Goal: Task Accomplishment & Management: Use online tool/utility

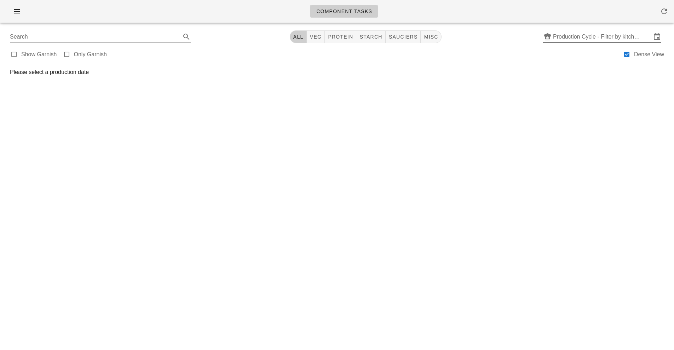
click at [596, 38] on input "Production Cycle - Filter by kitchen production schedules" at bounding box center [602, 36] width 98 height 11
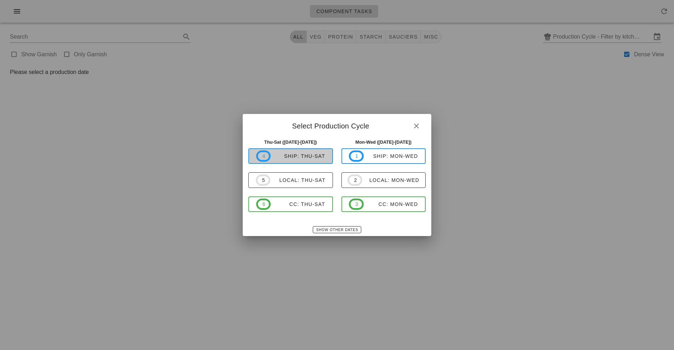
click at [314, 157] on div "ship: Thu-Sat" at bounding box center [298, 156] width 55 height 6
type input "ship: Thu-Sat (Sep 25-Sep 27)"
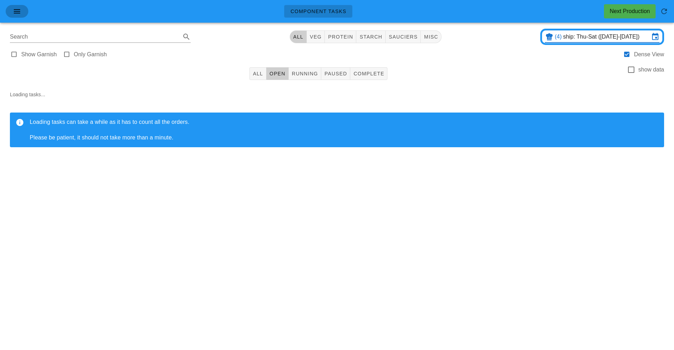
click at [21, 13] on icon "button" at bounding box center [17, 11] width 8 height 8
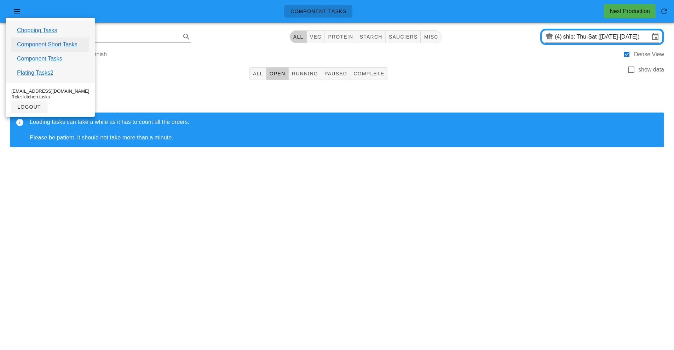
click at [53, 45] on link "Component Short Tasks" at bounding box center [47, 44] width 60 height 8
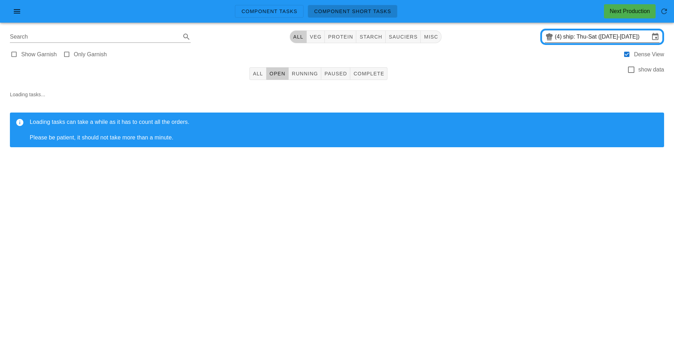
click at [588, 35] on input "ship: Thu-Sat (Sep 25-Sep 27)" at bounding box center [607, 36] width 86 height 11
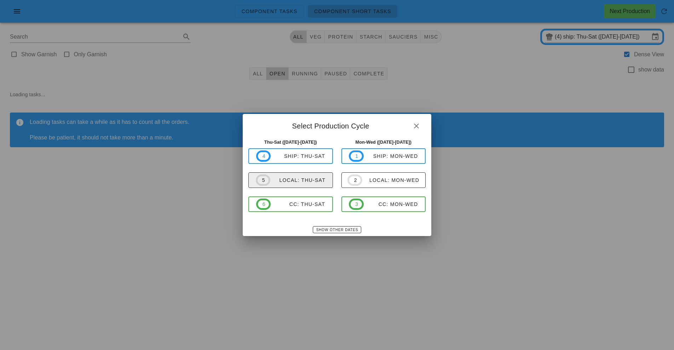
click at [312, 181] on div "local: Thu-Sat" at bounding box center [298, 180] width 55 height 6
type input "local: Thu-Sat ([DATE]-[DATE])"
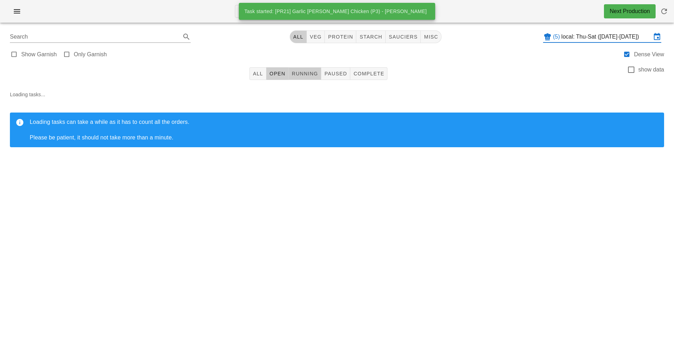
click at [313, 74] on span "Running" at bounding box center [305, 74] width 27 height 6
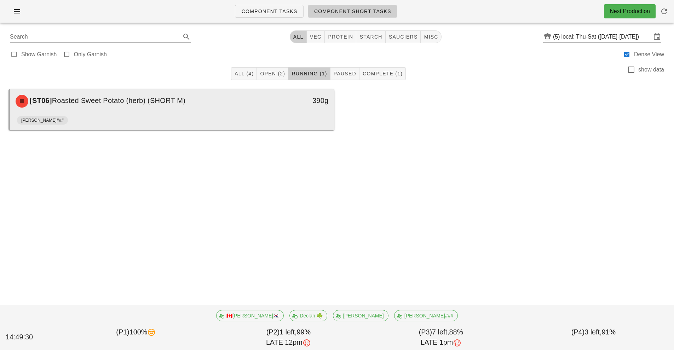
click at [291, 112] on div "[ST06] Roasted Sweet Potato (herb) (SHORT M) 390g" at bounding box center [172, 101] width 325 height 24
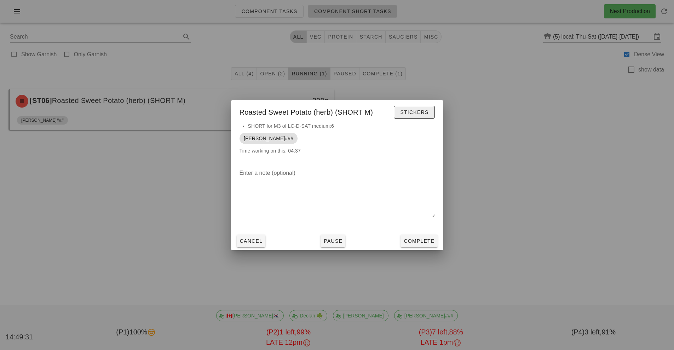
click at [413, 111] on span "Stickers" at bounding box center [414, 112] width 29 height 6
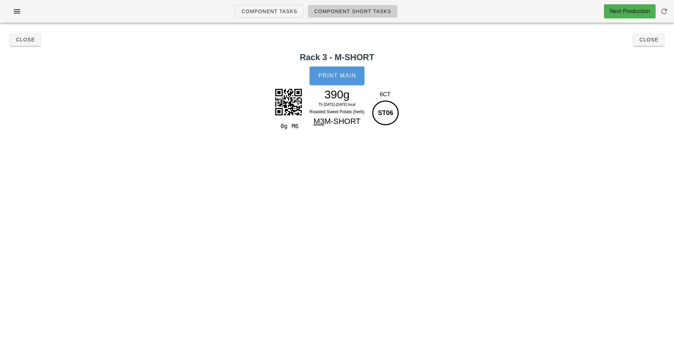
click at [346, 79] on button "Print Main" at bounding box center [337, 76] width 55 height 18
click at [22, 40] on span "Close" at bounding box center [25, 40] width 19 height 6
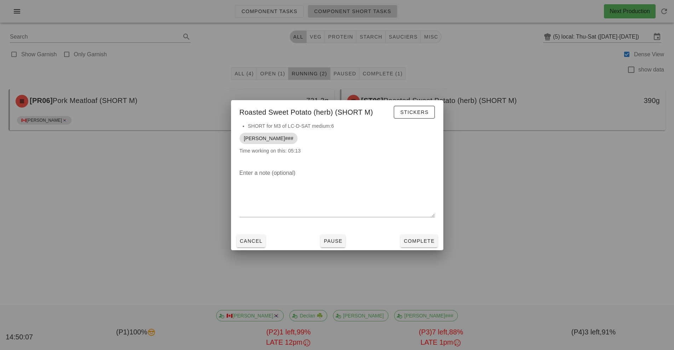
click at [202, 266] on div at bounding box center [337, 175] width 674 height 350
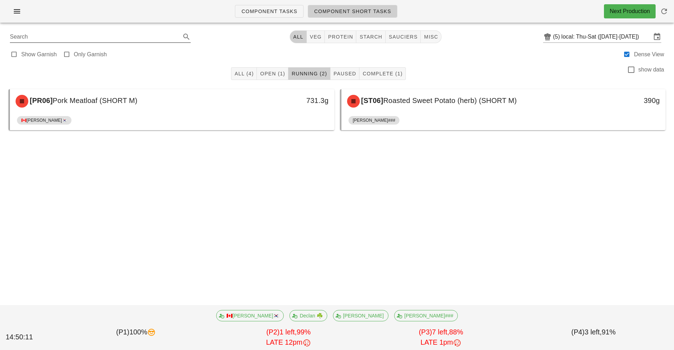
click at [137, 36] on input "Search" at bounding box center [95, 36] width 170 height 11
click at [279, 11] on span "Component Tasks" at bounding box center [269, 11] width 56 height 6
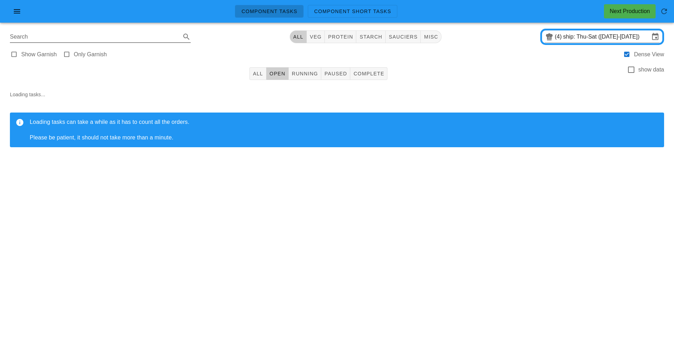
click at [148, 38] on input "Search" at bounding box center [95, 36] width 170 height 11
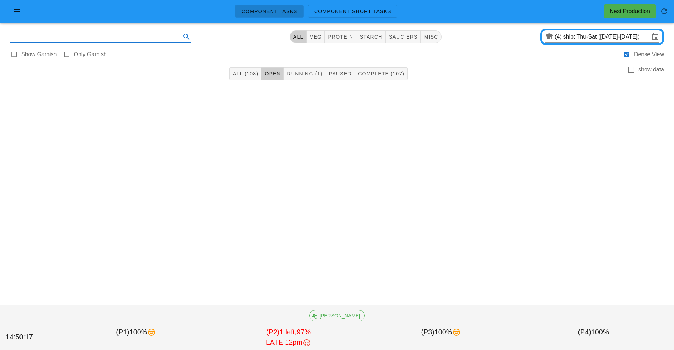
click at [115, 34] on input "text" at bounding box center [95, 36] width 170 height 11
click at [314, 41] on button "veg" at bounding box center [316, 36] width 18 height 13
type input "team:veg"
click at [393, 73] on span "Complete (28)" at bounding box center [380, 74] width 44 height 6
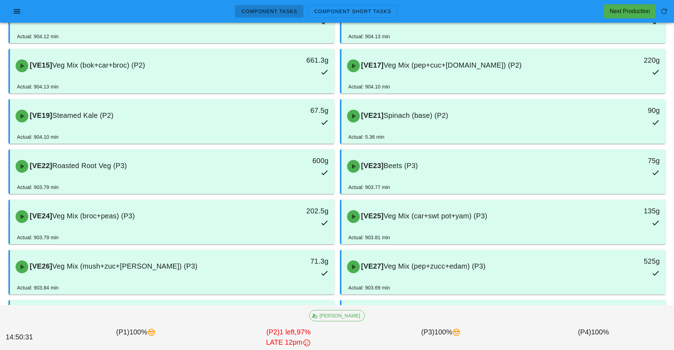
scroll to position [340, 0]
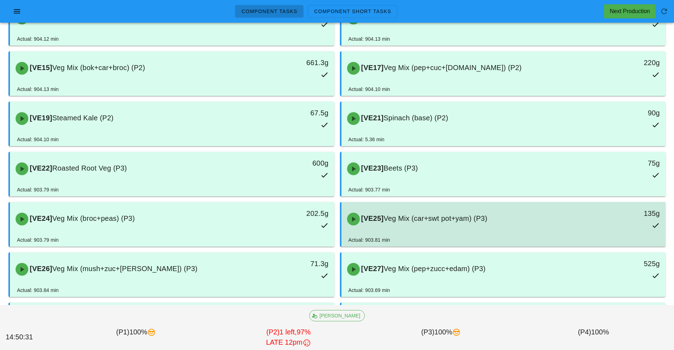
click at [579, 225] on div "[VE25] Veg Mix (car+swt pot+yam) (P3)" at bounding box center [463, 219] width 241 height 21
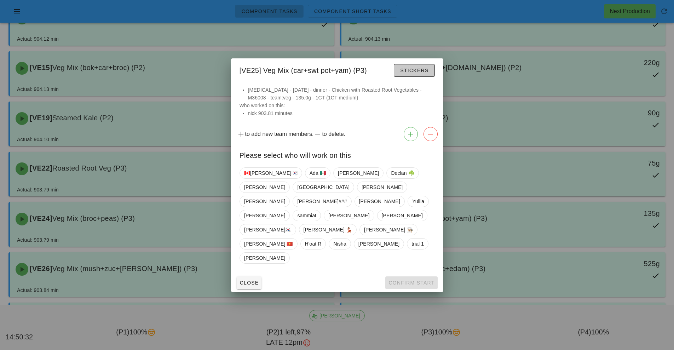
click at [416, 77] on button "Stickers" at bounding box center [414, 70] width 41 height 13
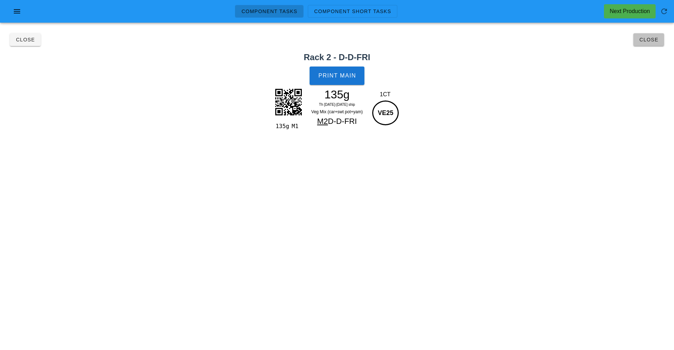
click at [644, 44] on button "Close" at bounding box center [649, 39] width 31 height 13
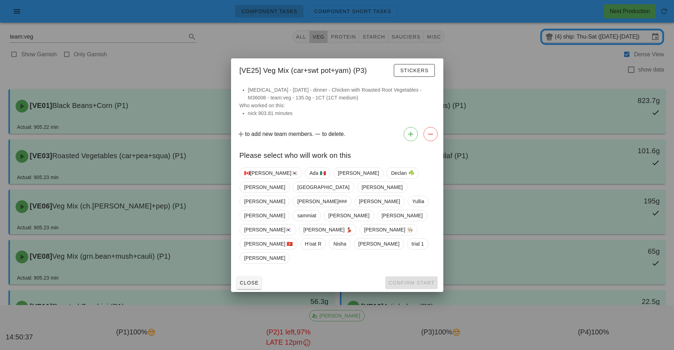
click at [520, 123] on div at bounding box center [337, 175] width 674 height 350
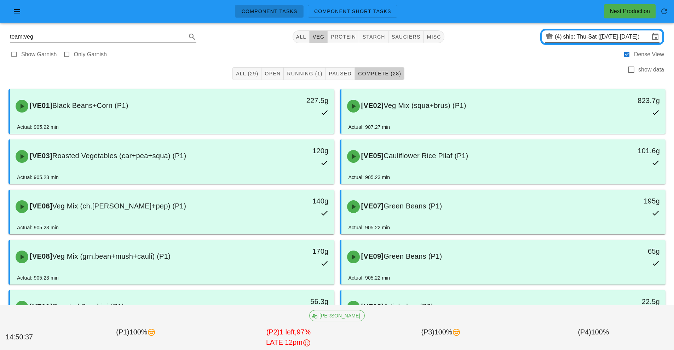
click at [579, 36] on input "ship: Thu-Sat (Sep 25-Sep 27)" at bounding box center [607, 36] width 86 height 11
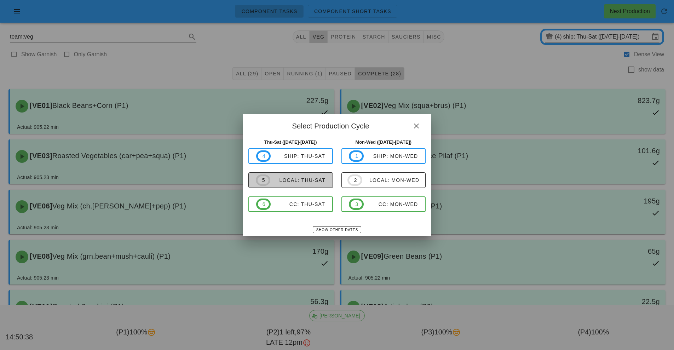
click at [321, 176] on span "5 local: Thu-Sat" at bounding box center [291, 180] width 70 height 11
type input "local: Thu-Sat ([DATE]-[DATE])"
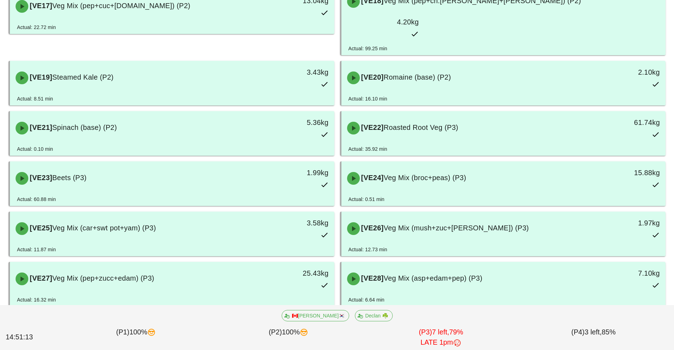
scroll to position [503, 0]
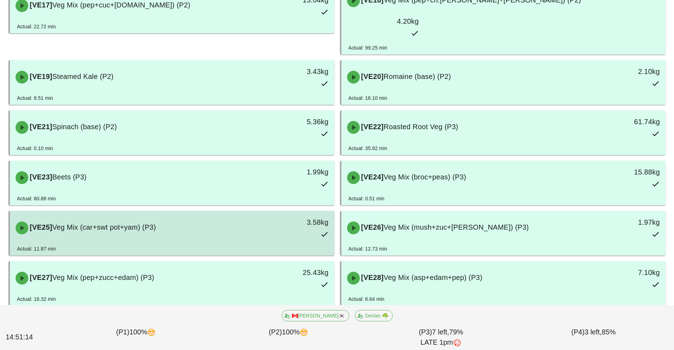
click at [128, 217] on div "[VE25] Veg Mix (car+swt pot+yam) (P3)" at bounding box center [131, 227] width 241 height 21
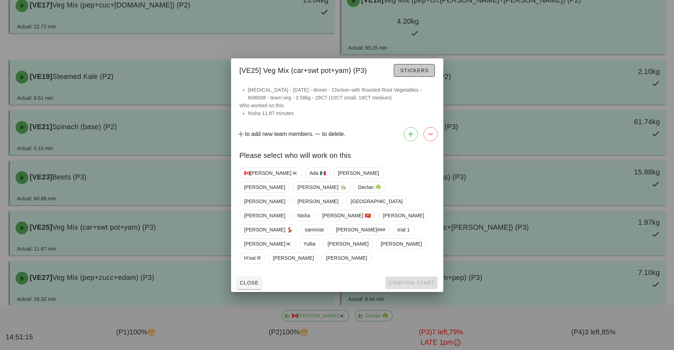
click at [403, 77] on button "Stickers" at bounding box center [414, 70] width 41 height 13
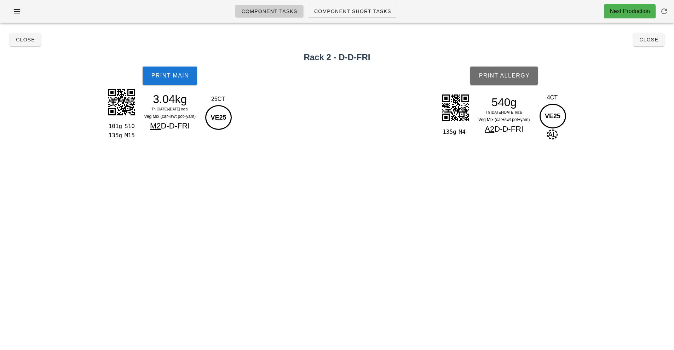
click at [491, 76] on span "Print Allergy" at bounding box center [504, 76] width 51 height 6
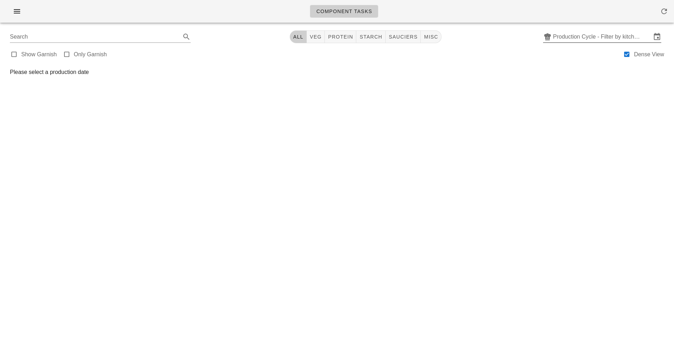
click at [596, 36] on input "Production Cycle - Filter by kitchen production schedules" at bounding box center [602, 36] width 98 height 11
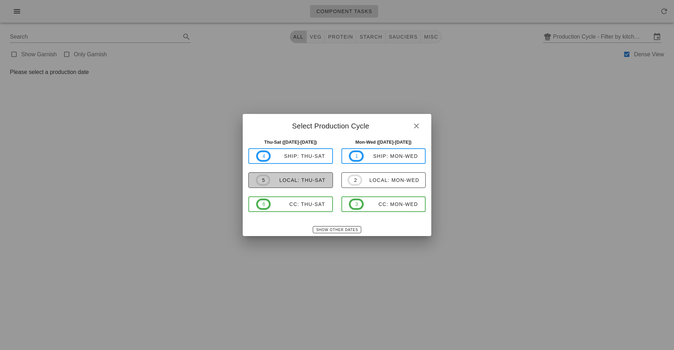
click at [314, 178] on div "local: Thu-Sat" at bounding box center [298, 180] width 55 height 6
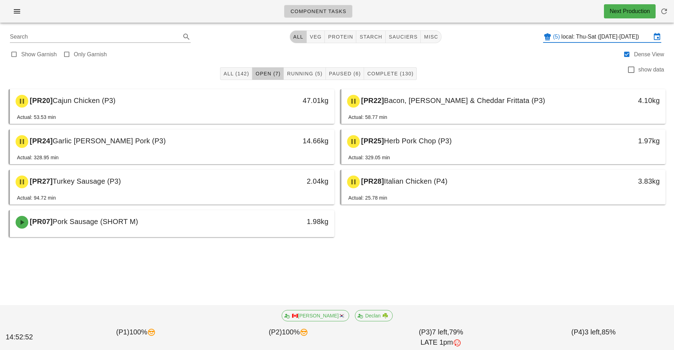
click at [583, 36] on input "local: Thu-Sat ([DATE]-[DATE])" at bounding box center [607, 36] width 90 height 11
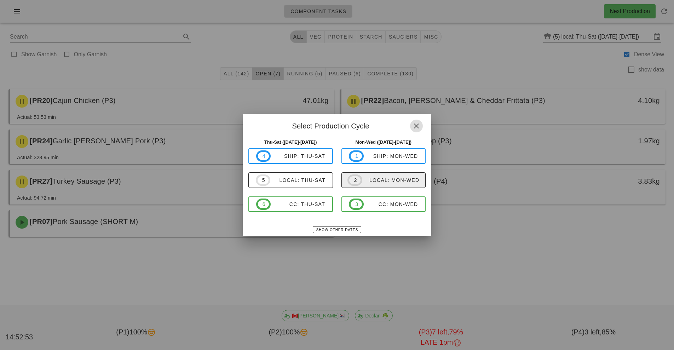
click at [384, 181] on div "local: Mon-Wed" at bounding box center [391, 180] width 57 height 6
type input "local: Mon-Wed (Sep 29-Oct 1)"
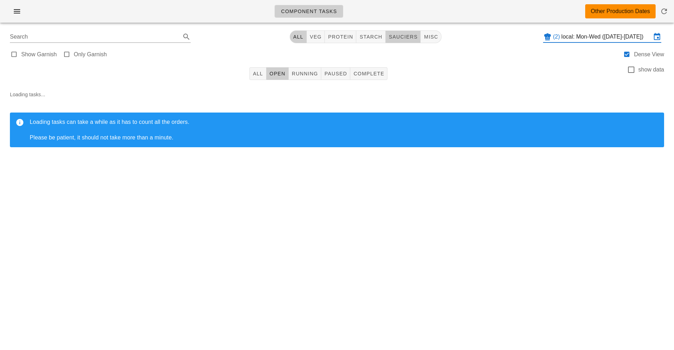
click at [406, 38] on span "sauciers" at bounding box center [403, 37] width 29 height 6
type input "team:sauciers"
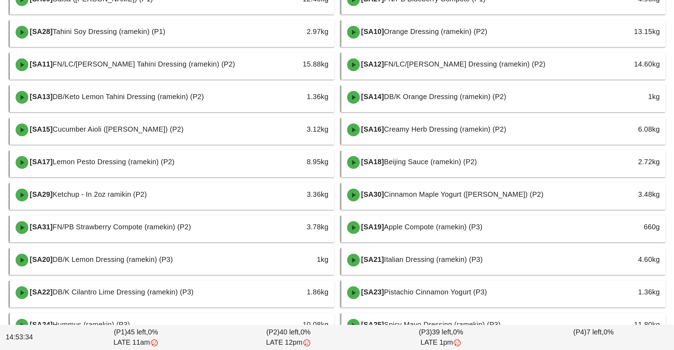
scroll to position [236, 0]
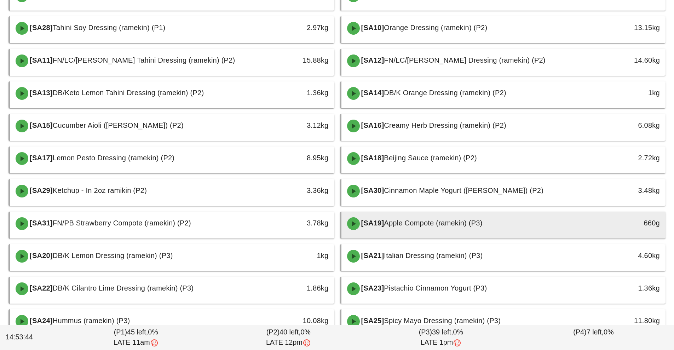
click at [497, 226] on div "[SA19] Apple Compote (ramekin) (P3)" at bounding box center [463, 223] width 241 height 21
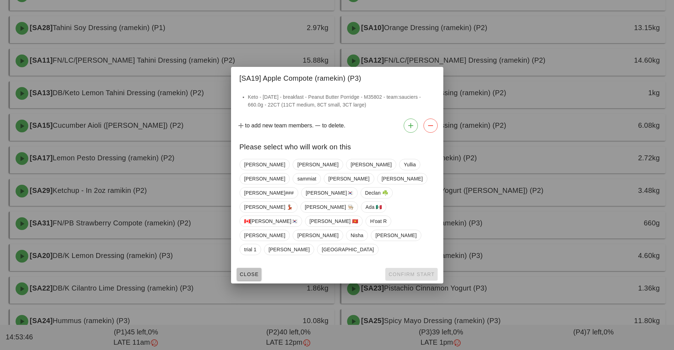
click at [248, 268] on button "Close" at bounding box center [249, 274] width 25 height 13
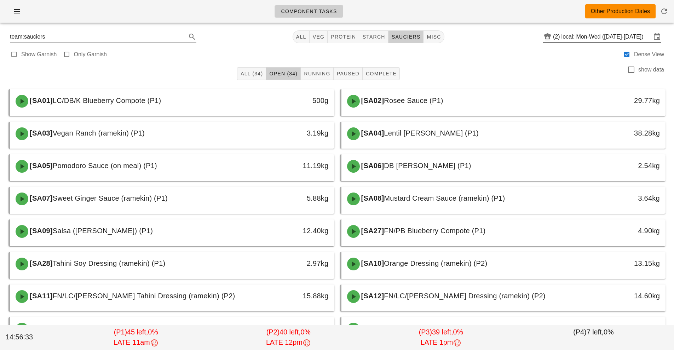
click at [590, 34] on input "local: Mon-Wed (Sep 29-Oct 1)" at bounding box center [607, 36] width 90 height 11
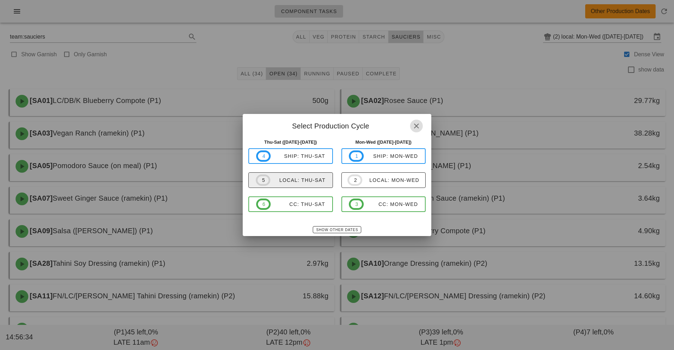
click at [314, 181] on div "local: Thu-Sat" at bounding box center [298, 180] width 55 height 6
type input "local: Thu-Sat ([DATE]-[DATE])"
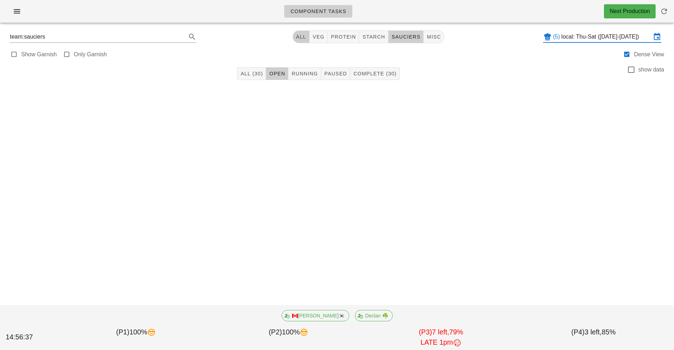
click at [298, 40] on button "All" at bounding box center [301, 36] width 17 height 13
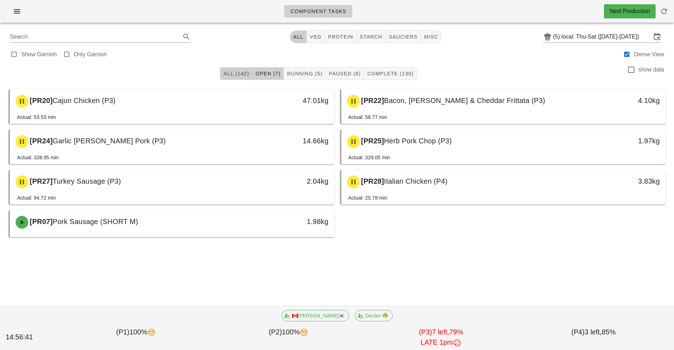
click at [237, 75] on span "All (142)" at bounding box center [236, 74] width 26 height 6
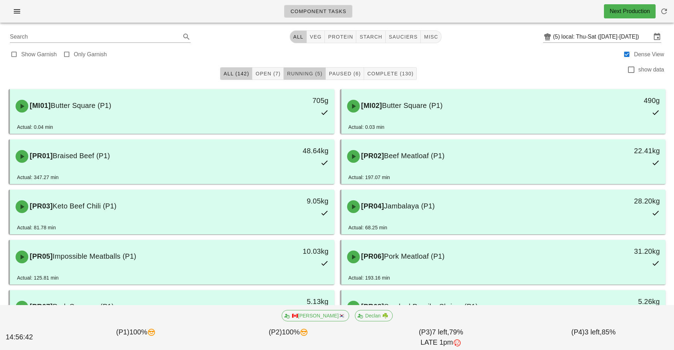
click at [300, 71] on span "Running (5)" at bounding box center [305, 74] width 36 height 6
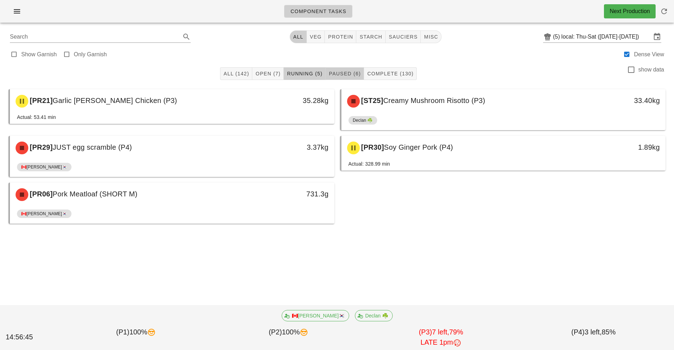
click at [346, 71] on span "Paused (6)" at bounding box center [345, 74] width 32 height 6
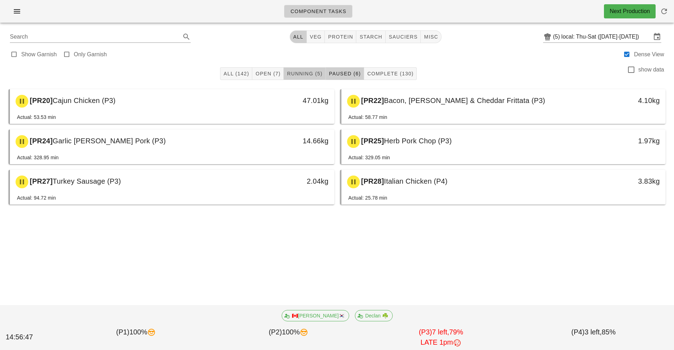
click at [297, 76] on span "Running (5)" at bounding box center [305, 74] width 36 height 6
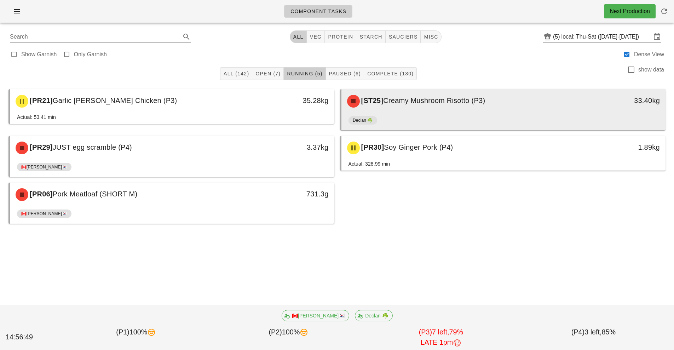
click at [427, 115] on div "Declan ☘️" at bounding box center [504, 121] width 311 height 17
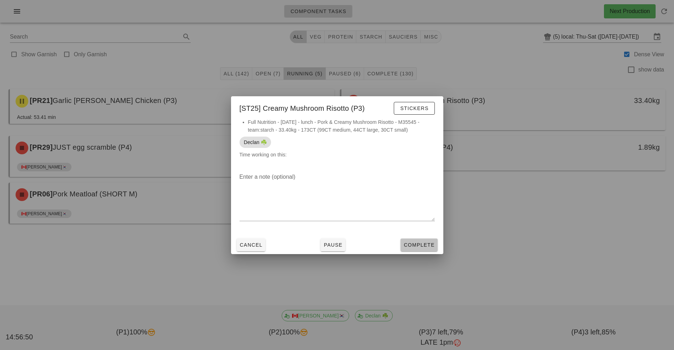
click at [420, 249] on button "Complete" at bounding box center [419, 245] width 37 height 13
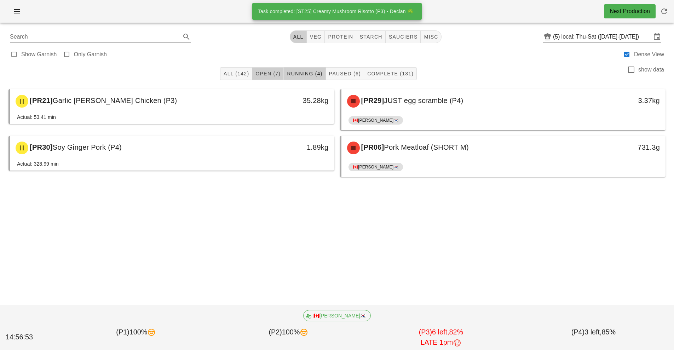
click at [272, 73] on span "Open (7)" at bounding box center [267, 74] width 25 height 6
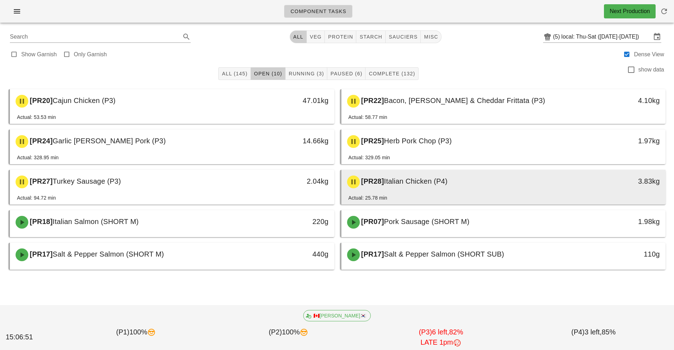
click at [520, 186] on div "[PR28] Italian Chicken (P4)" at bounding box center [463, 181] width 241 height 21
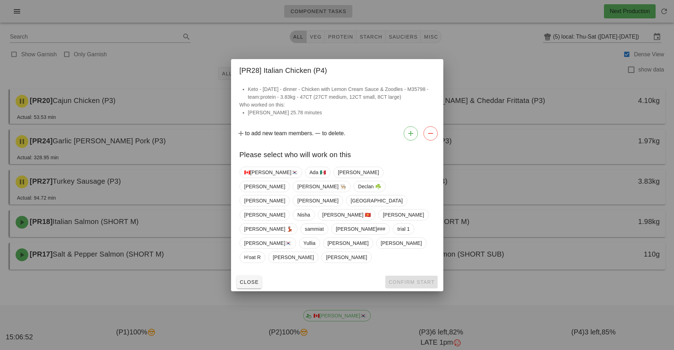
click at [455, 59] on div at bounding box center [337, 175] width 674 height 350
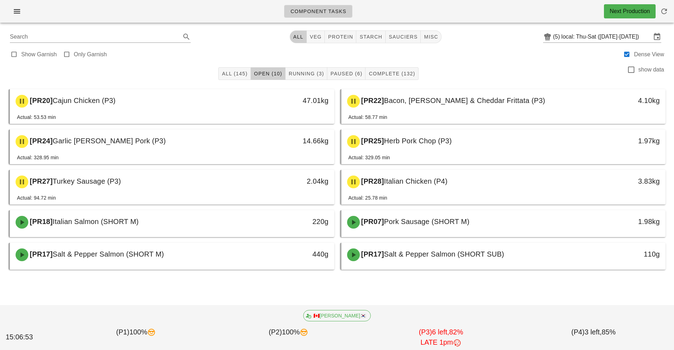
click at [136, 5] on div "Component Tasks Next Production" at bounding box center [337, 11] width 674 height 23
click at [22, 17] on button "button" at bounding box center [17, 11] width 23 height 13
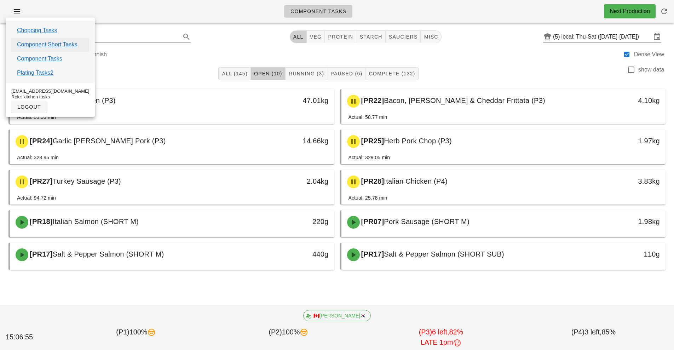
click at [65, 45] on link "Component Short Tasks" at bounding box center [47, 44] width 60 height 8
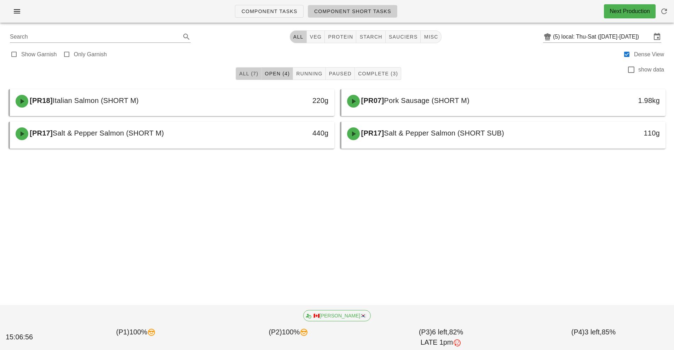
click at [255, 79] on button "All (7)" at bounding box center [249, 73] width 26 height 13
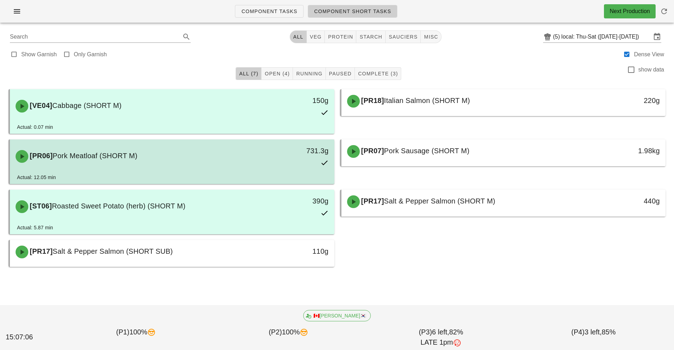
click at [292, 163] on div "731.3g" at bounding box center [292, 156] width 80 height 31
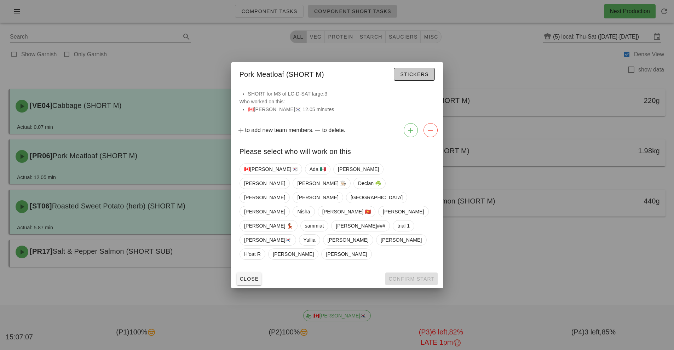
click at [425, 77] on span "Stickers" at bounding box center [414, 75] width 29 height 6
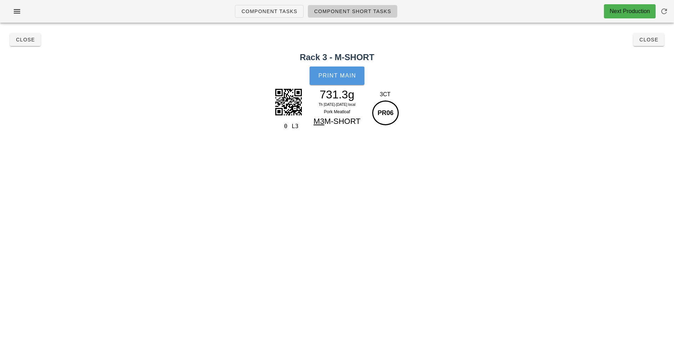
click at [353, 77] on span "Print Main" at bounding box center [337, 76] width 38 height 6
click at [660, 43] on button "Close" at bounding box center [649, 39] width 31 height 13
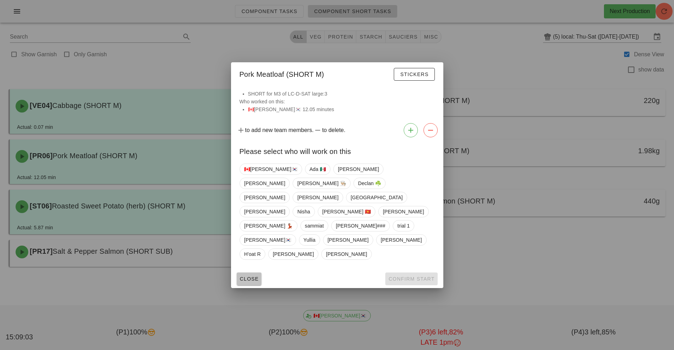
click at [237, 273] on button "Close" at bounding box center [249, 279] width 25 height 13
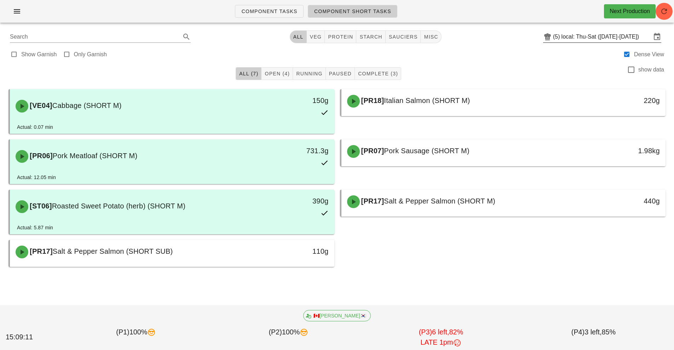
click at [579, 36] on input "local: Thu-Sat ([DATE]-[DATE])" at bounding box center [607, 36] width 90 height 11
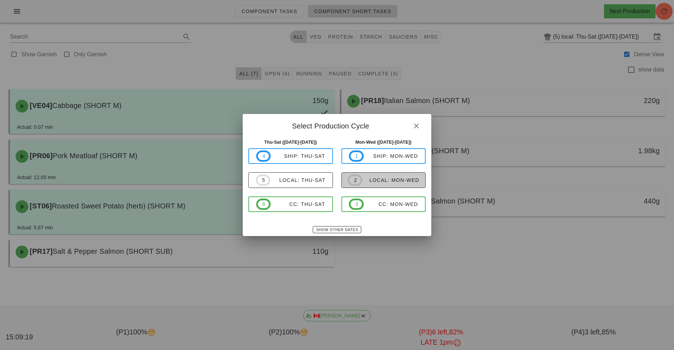
click at [399, 180] on div "local: Mon-Wed" at bounding box center [391, 180] width 57 height 6
type input "local: Mon-Wed (Sep 29-Oct 1)"
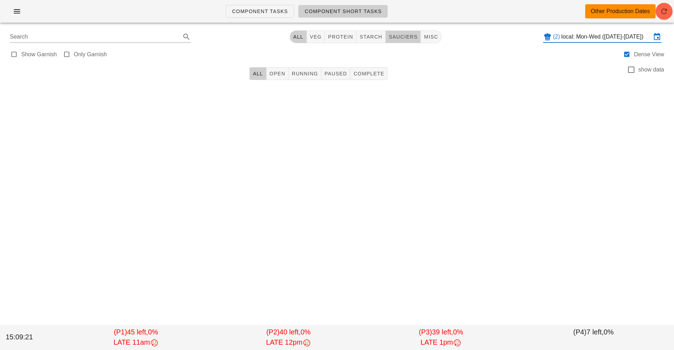
click at [401, 37] on span "sauciers" at bounding box center [403, 37] width 29 height 6
type input "team:sauciers"
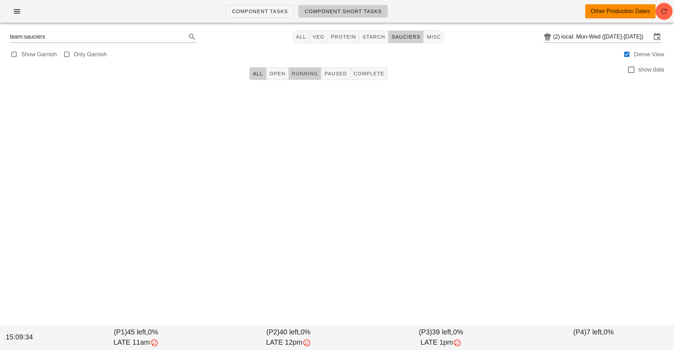
click at [302, 76] on span "Running" at bounding box center [305, 74] width 27 height 6
click at [271, 68] on button "Open" at bounding box center [278, 73] width 22 height 13
click at [260, 11] on span "Component Tasks" at bounding box center [260, 11] width 56 height 6
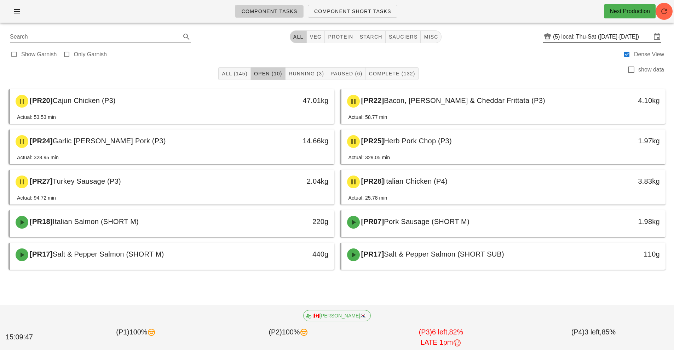
click at [586, 36] on input "local: Thu-Sat ([DATE]-[DATE])" at bounding box center [607, 36] width 90 height 11
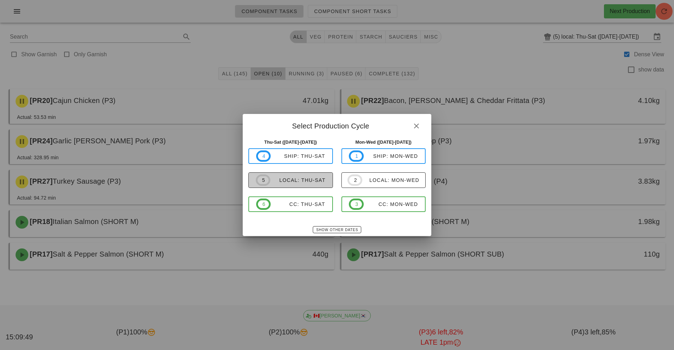
click at [318, 181] on div "local: Thu-Sat" at bounding box center [298, 180] width 55 height 6
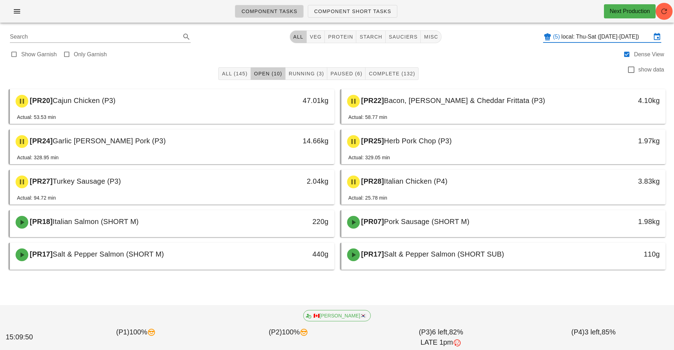
click at [587, 39] on input "local: Thu-Sat ([DATE]-[DATE])" at bounding box center [607, 36] width 90 height 11
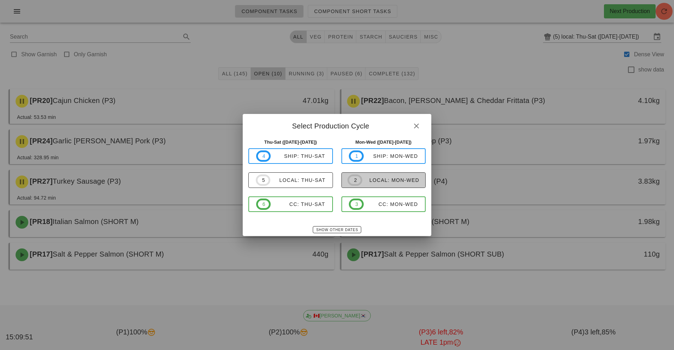
click at [389, 182] on div "local: Mon-Wed" at bounding box center [391, 180] width 57 height 6
type input "local: Mon-Wed (Sep 29-Oct 1)"
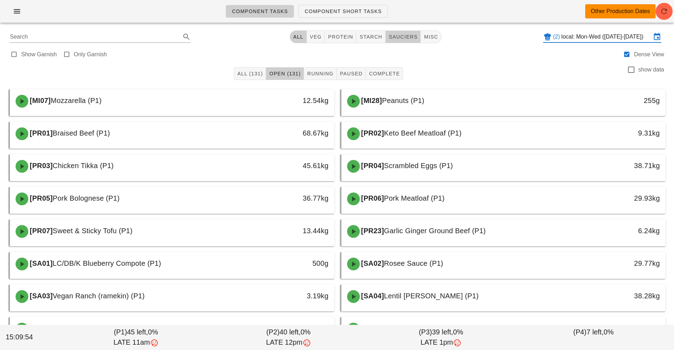
click at [399, 38] on span "sauciers" at bounding box center [403, 37] width 29 height 6
type input "team:sauciers"
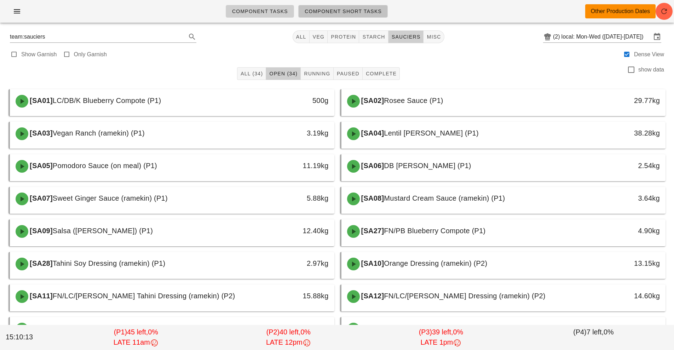
click at [353, 13] on span "Component Short Tasks" at bounding box center [343, 11] width 78 height 6
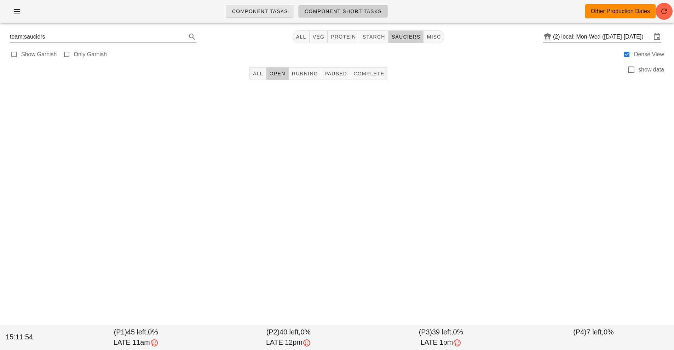
click at [262, 10] on span "Component Tasks" at bounding box center [260, 11] width 56 height 6
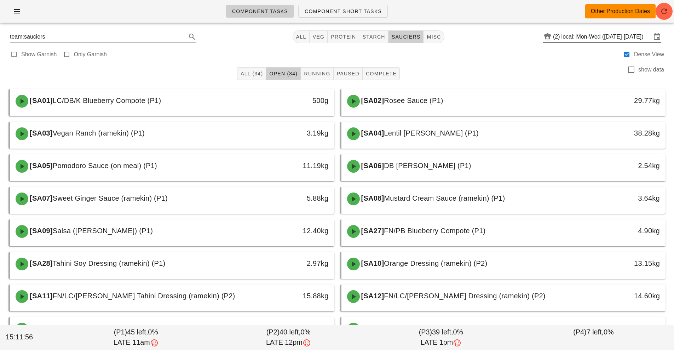
click at [601, 39] on input "local: Mon-Wed (Sep 29-Oct 1)" at bounding box center [607, 36] width 90 height 11
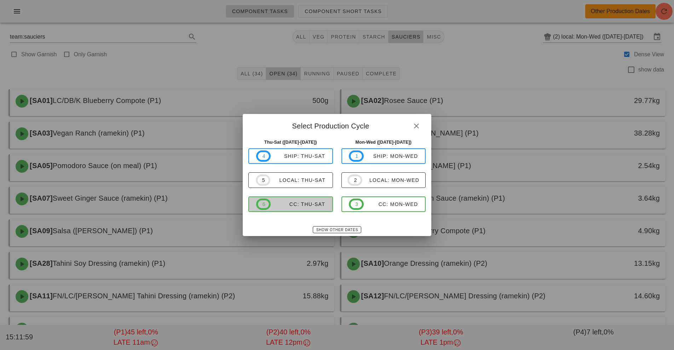
click at [297, 210] on button "6 CC: Thu-Sat" at bounding box center [291, 205] width 85 height 16
type input "CC: Thu-Sat (Sep 25-Sep 27)"
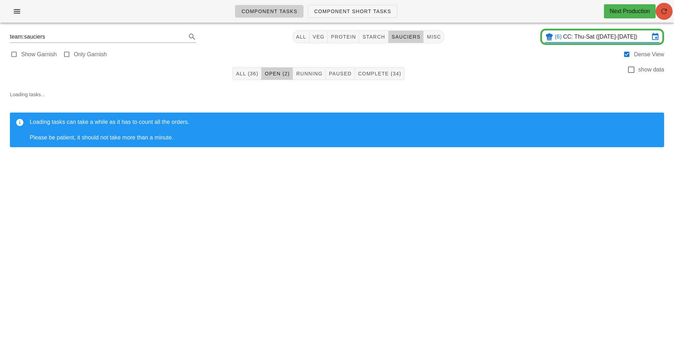
click at [666, 14] on icon "button" at bounding box center [664, 11] width 8 height 8
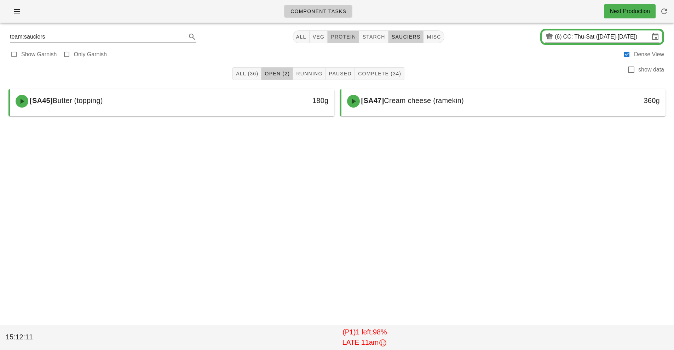
click at [345, 38] on span "protein" at bounding box center [343, 37] width 25 height 6
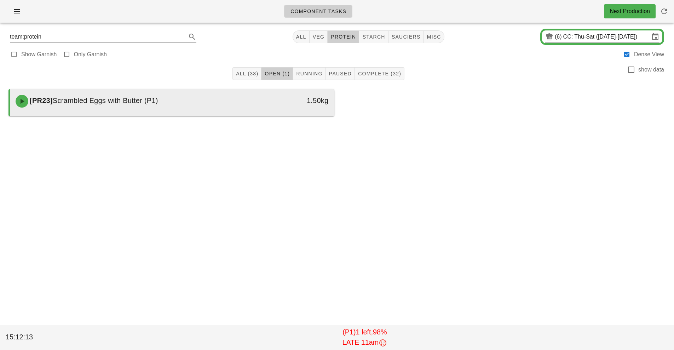
click at [238, 100] on div "[PR23] Scrambled Eggs with Butter (P1)" at bounding box center [131, 101] width 241 height 21
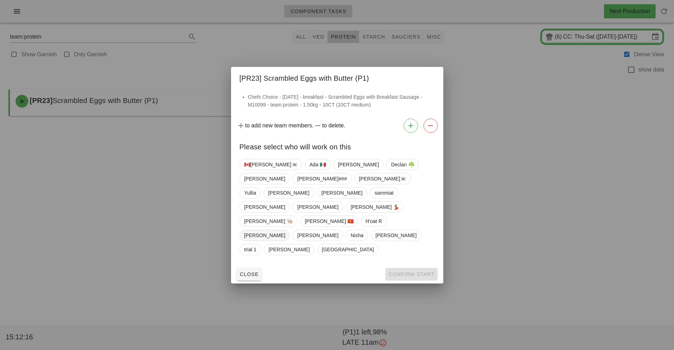
click at [285, 230] on span "nick" at bounding box center [264, 235] width 41 height 11
click at [428, 268] on button "Confirm Start" at bounding box center [412, 274] width 52 height 13
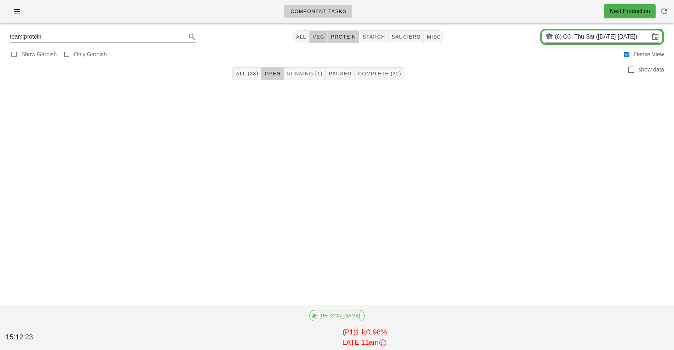
click at [316, 40] on button "veg" at bounding box center [319, 36] width 18 height 13
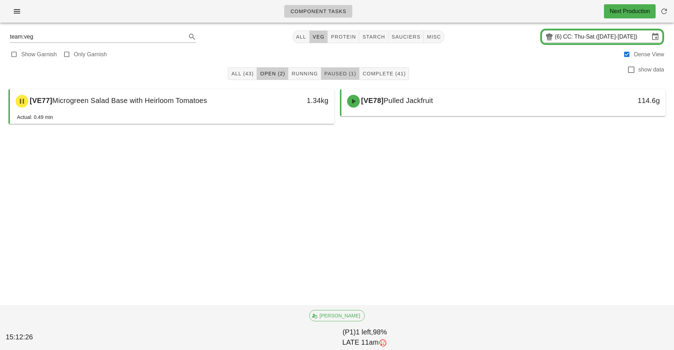
click at [341, 74] on span "Paused (1)" at bounding box center [340, 74] width 32 height 6
click at [267, 75] on span "Open (2)" at bounding box center [272, 74] width 25 height 6
click at [385, 73] on span "Complete (41)" at bounding box center [385, 74] width 44 height 6
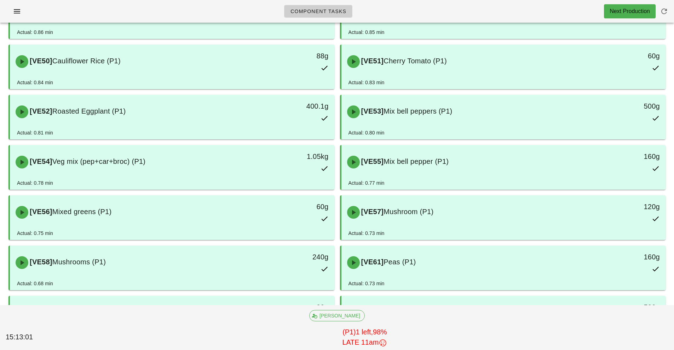
scroll to position [245, 0]
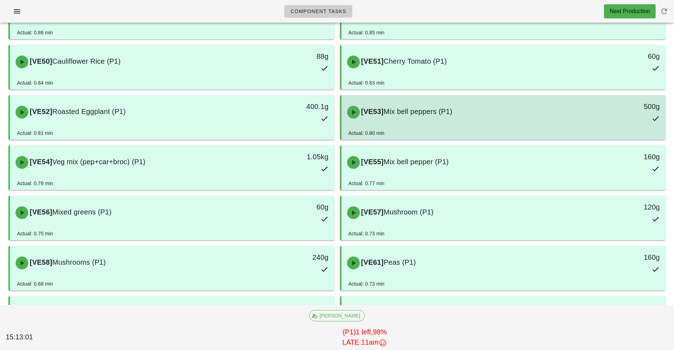
click at [448, 113] on span "Mix bell peppers (P1)" at bounding box center [418, 112] width 69 height 8
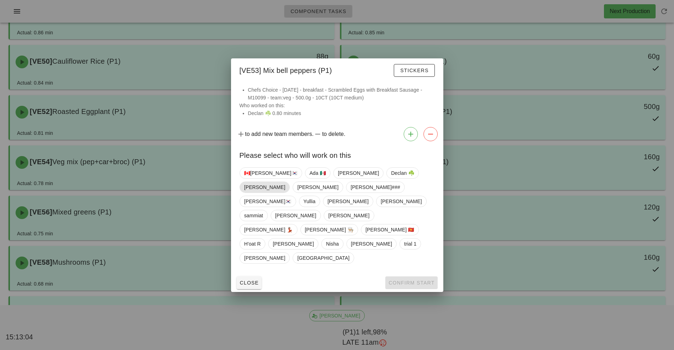
click at [285, 193] on span "[PERSON_NAME]" at bounding box center [264, 187] width 41 height 11
click at [411, 280] on span "Confirm Start" at bounding box center [411, 283] width 46 height 6
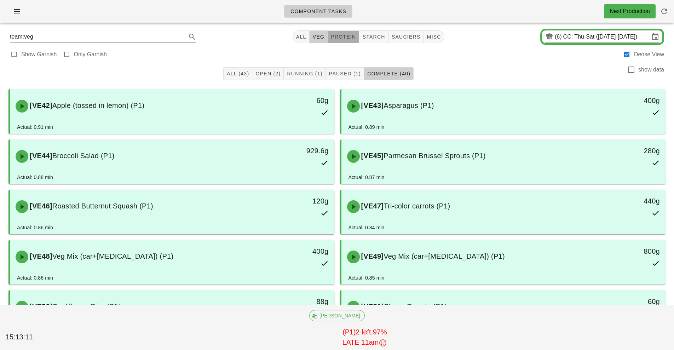
click at [341, 36] on span "protein" at bounding box center [343, 37] width 25 height 6
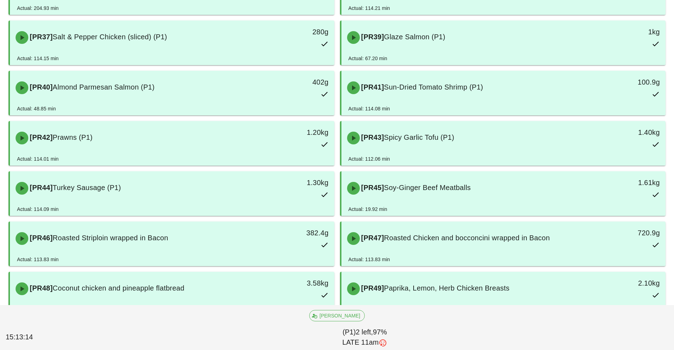
scroll to position [168, 0]
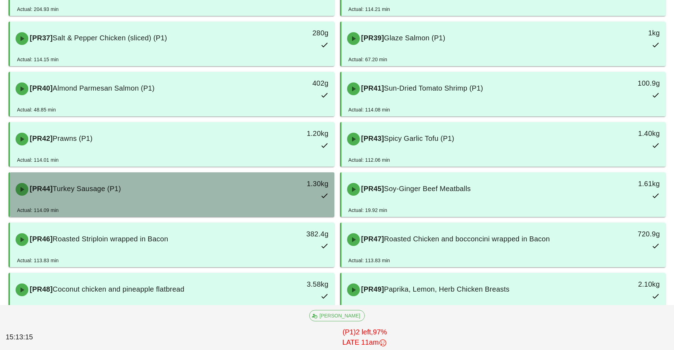
click at [193, 192] on div "[PR44] Turkey Sausage (P1)" at bounding box center [131, 189] width 241 height 21
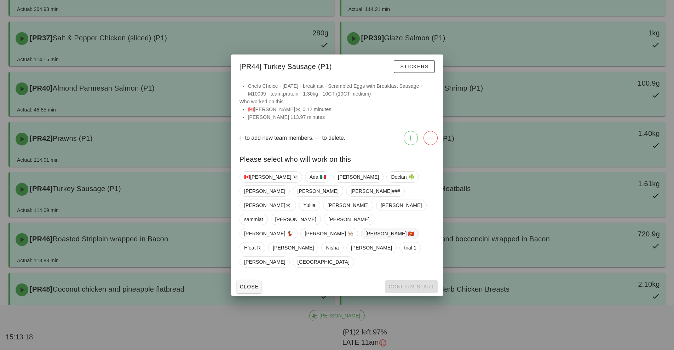
click at [367, 228] on span "[PERSON_NAME] 🇻🇳" at bounding box center [390, 233] width 49 height 11
click at [407, 284] on span "Confirm Start" at bounding box center [411, 287] width 46 height 6
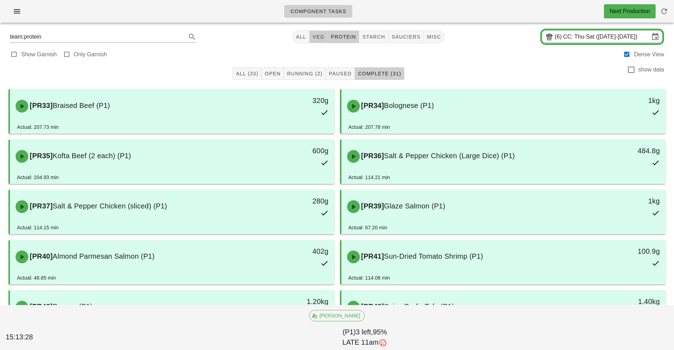
click at [316, 38] on span "veg" at bounding box center [319, 37] width 12 height 6
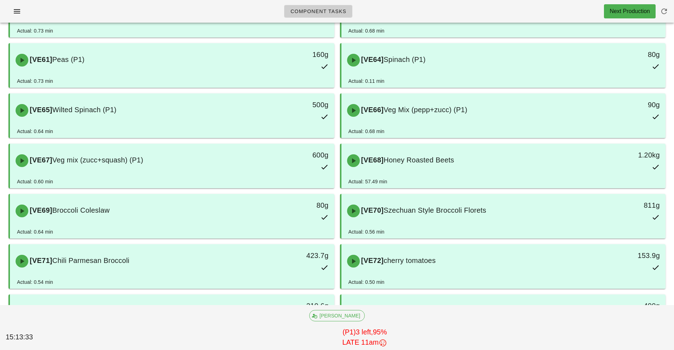
scroll to position [443, 0]
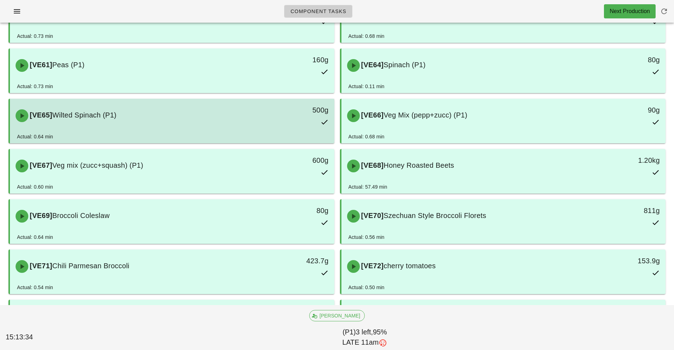
click at [192, 120] on div "[VE65] Wilted Spinach (P1)" at bounding box center [131, 115] width 241 height 21
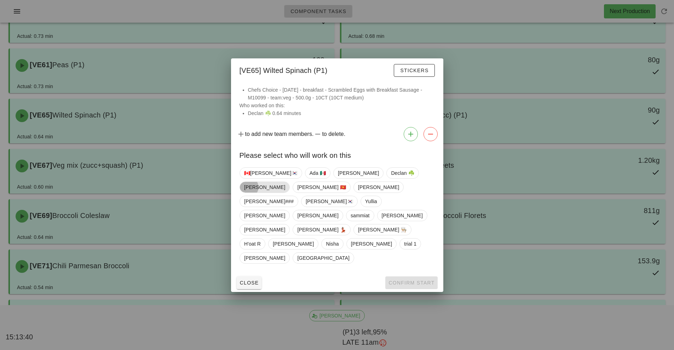
click at [285, 193] on span "[PERSON_NAME]" at bounding box center [264, 187] width 41 height 11
click at [417, 280] on span "Confirm Start" at bounding box center [411, 283] width 46 height 6
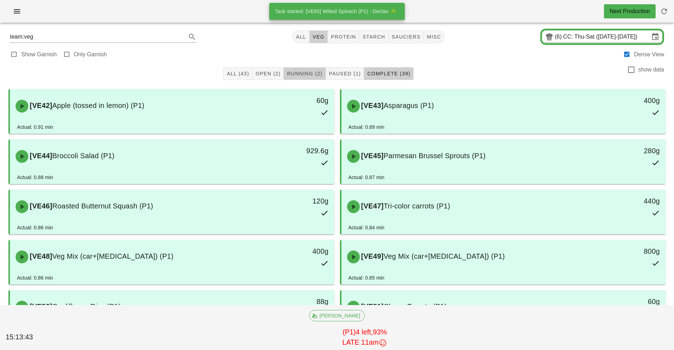
click at [304, 79] on button "Running (2)" at bounding box center [305, 73] width 42 height 13
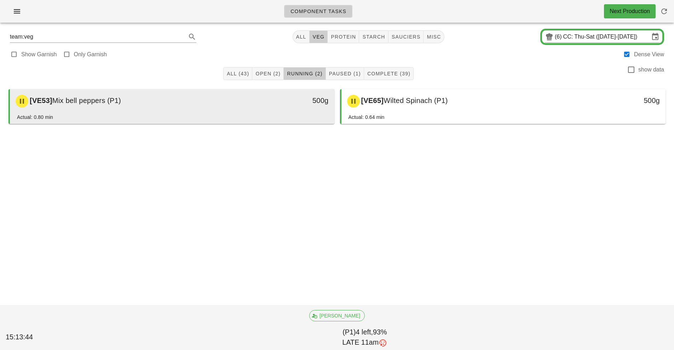
click at [280, 109] on div "500g" at bounding box center [292, 101] width 80 height 21
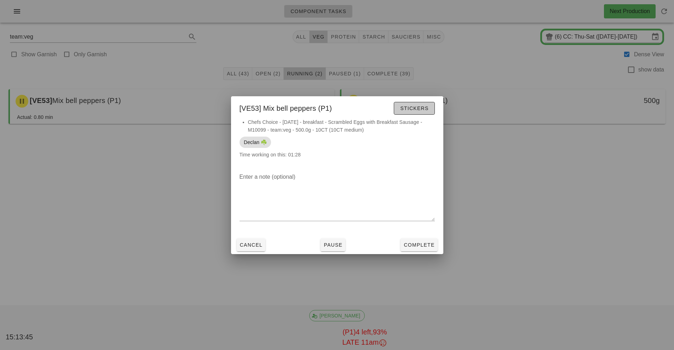
click at [415, 107] on span "Stickers" at bounding box center [414, 109] width 29 height 6
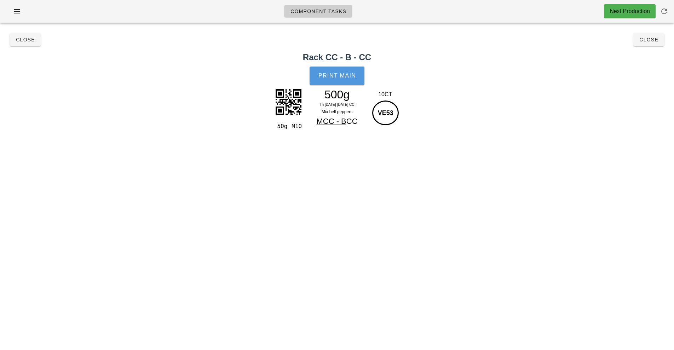
click at [342, 70] on button "Print Main" at bounding box center [337, 76] width 55 height 18
click at [664, 40] on button "Close" at bounding box center [649, 39] width 31 height 13
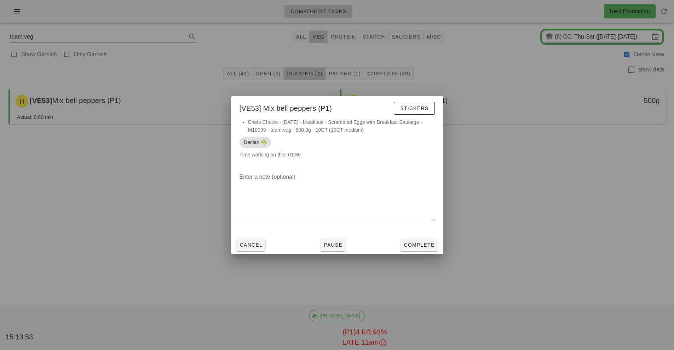
click at [565, 198] on div at bounding box center [337, 175] width 674 height 350
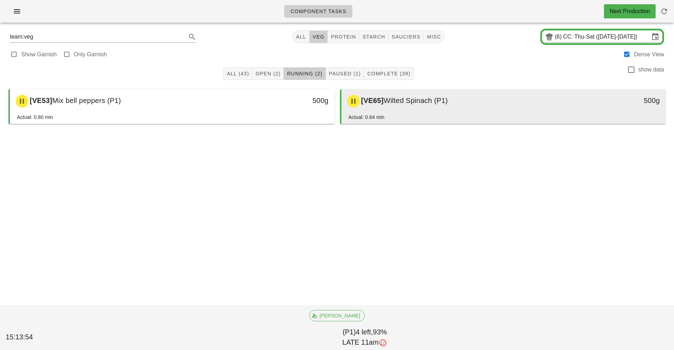
click at [458, 109] on div "[VE65] Wilted Spinach (P1)" at bounding box center [463, 101] width 241 height 21
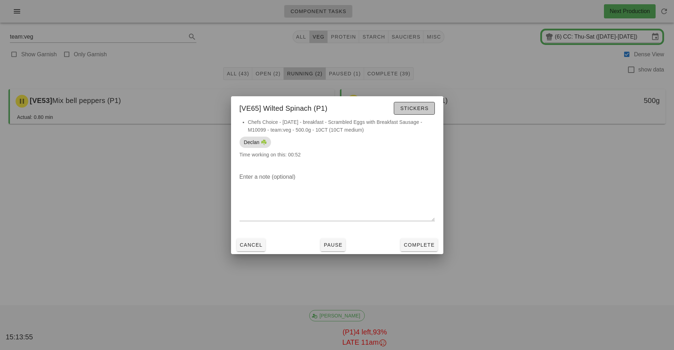
click at [417, 113] on button "Stickers" at bounding box center [414, 108] width 41 height 13
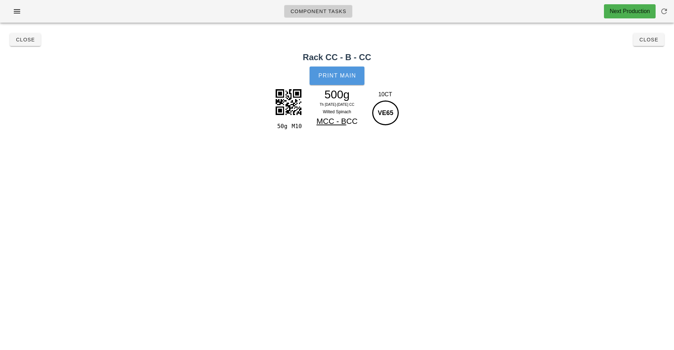
click at [338, 73] on span "Print Main" at bounding box center [337, 76] width 38 height 6
click at [648, 46] on button "Close" at bounding box center [649, 39] width 31 height 13
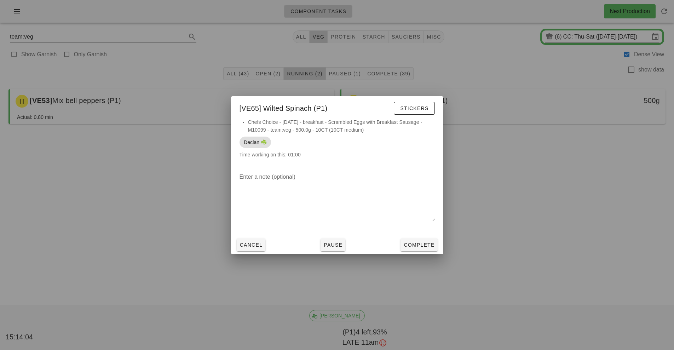
click at [619, 199] on div at bounding box center [337, 175] width 674 height 350
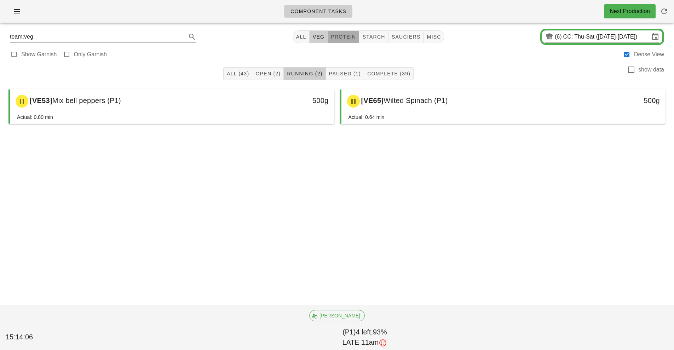
click at [348, 37] on span "protein" at bounding box center [343, 37] width 25 height 6
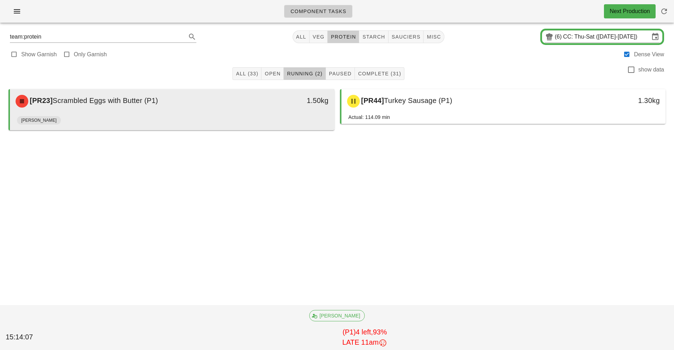
click at [239, 113] on div "[PR23] Scrambled Eggs with Butter (P1) 1.50kg" at bounding box center [172, 101] width 325 height 24
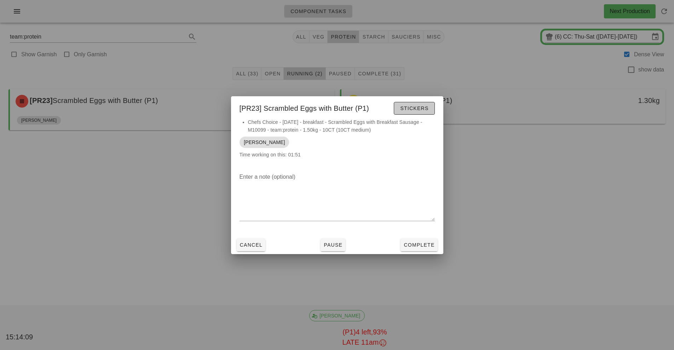
click at [414, 112] on button "Stickers" at bounding box center [414, 108] width 41 height 13
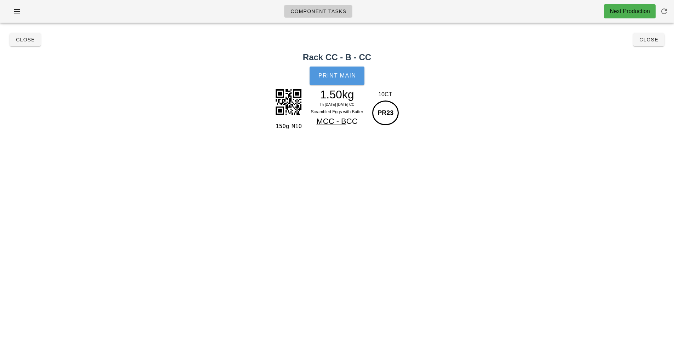
click at [339, 72] on button "Print Main" at bounding box center [337, 76] width 55 height 18
click at [555, 223] on div "Component Tasks Next Production team:protein All veg protein starch sauciers mi…" at bounding box center [337, 175] width 674 height 350
click at [653, 40] on span "Close" at bounding box center [648, 40] width 19 height 6
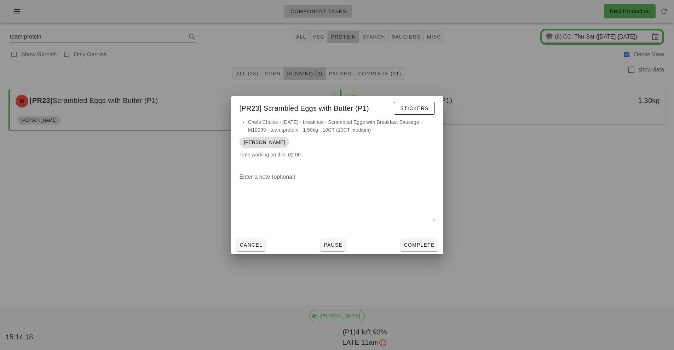
click at [570, 203] on div at bounding box center [337, 175] width 674 height 350
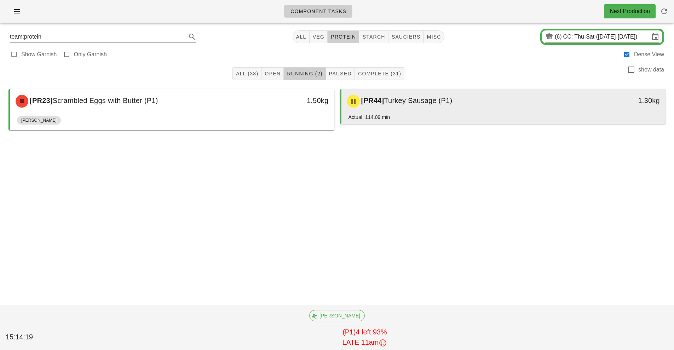
click at [499, 103] on div "[PR44] Turkey Sausage (P1)" at bounding box center [463, 101] width 241 height 21
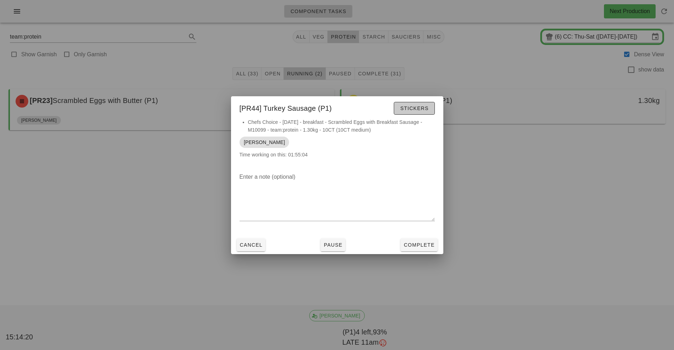
click at [418, 108] on span "Stickers" at bounding box center [414, 109] width 29 height 6
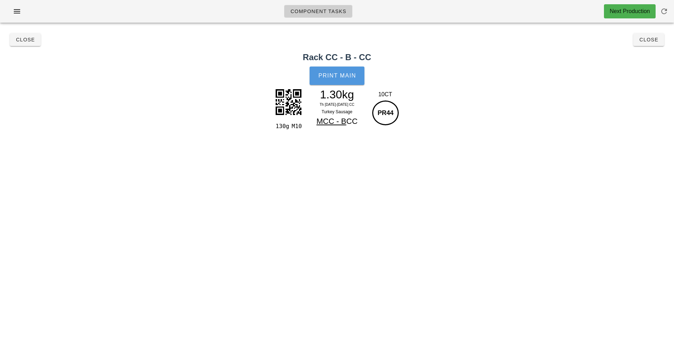
click at [335, 78] on span "Print Main" at bounding box center [337, 76] width 38 height 6
click at [646, 40] on span "Close" at bounding box center [648, 40] width 19 height 6
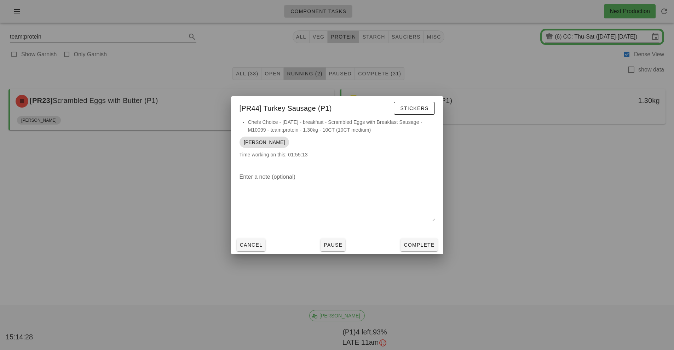
click at [596, 207] on div at bounding box center [337, 175] width 674 height 350
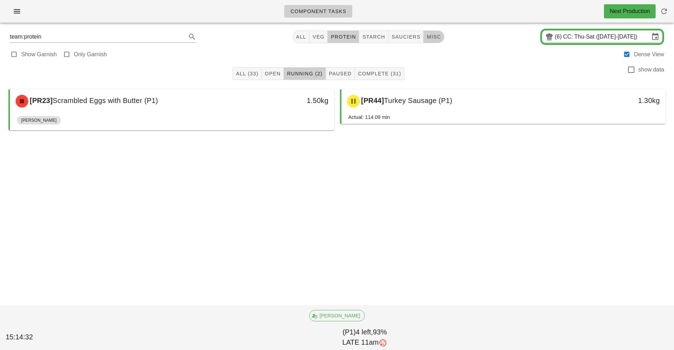
click at [434, 37] on span "misc" at bounding box center [434, 37] width 15 height 6
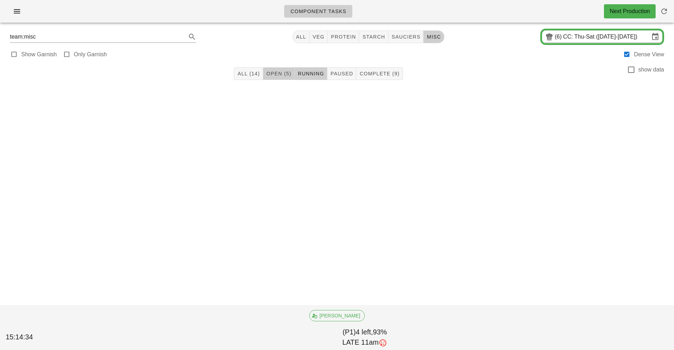
click at [285, 74] on span "Open (5)" at bounding box center [278, 74] width 25 height 6
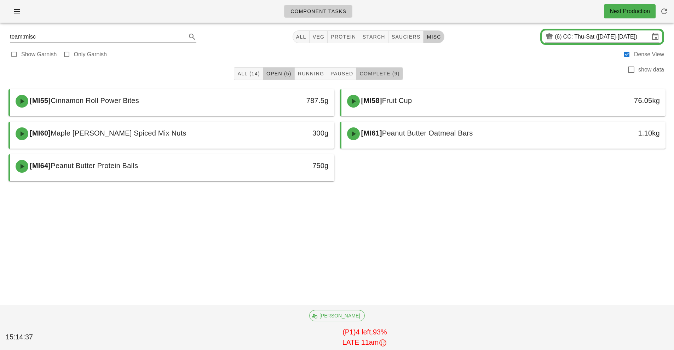
click at [383, 74] on span "Complete (9)" at bounding box center [379, 74] width 40 height 6
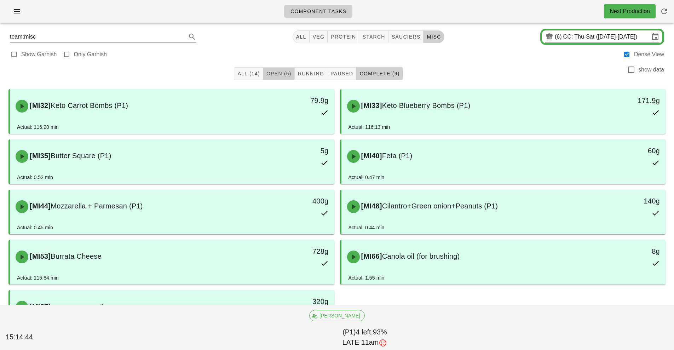
click at [273, 78] on button "Open (5)" at bounding box center [279, 73] width 32 height 13
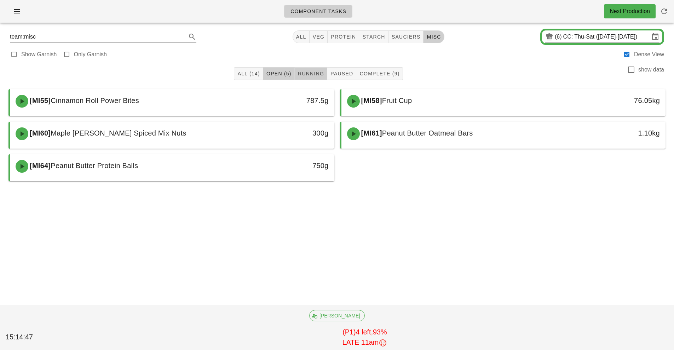
click at [309, 74] on span "Running" at bounding box center [311, 74] width 27 height 6
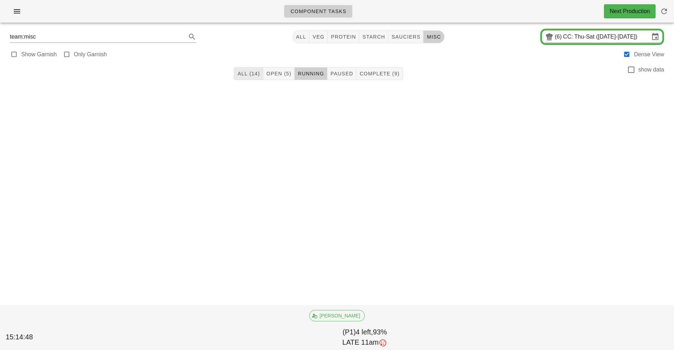
click at [244, 74] on span "All (14)" at bounding box center [248, 74] width 23 height 6
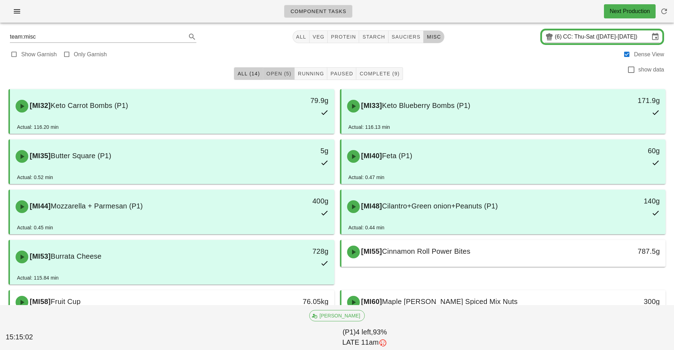
click at [282, 80] on button "Open (5)" at bounding box center [279, 73] width 32 height 13
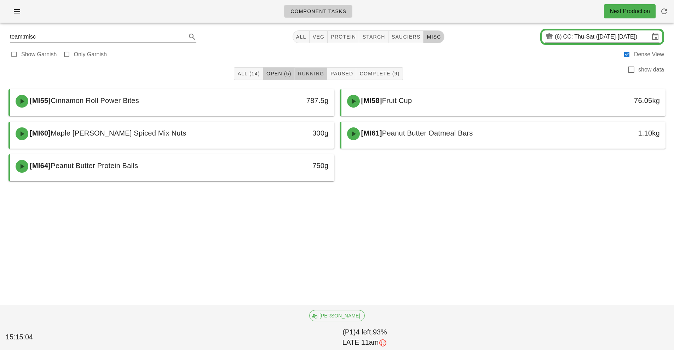
click at [315, 74] on span "Running" at bounding box center [311, 74] width 27 height 6
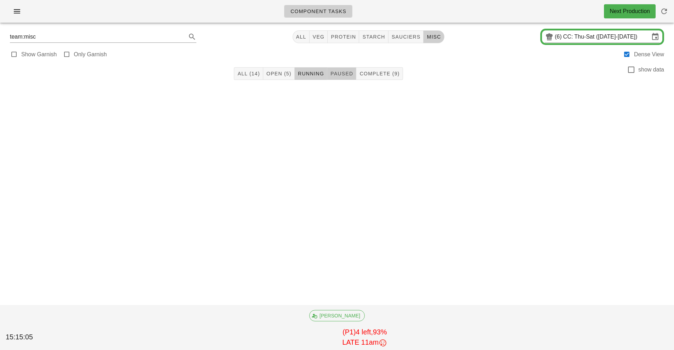
click at [337, 77] on button "Paused" at bounding box center [342, 73] width 29 height 13
click at [382, 73] on span "Complete (9)" at bounding box center [379, 74] width 40 height 6
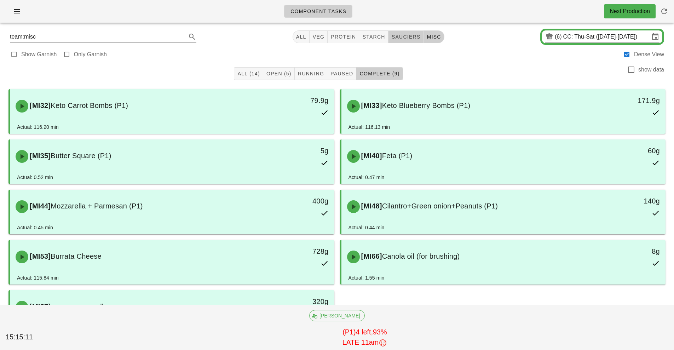
click at [406, 38] on span "sauciers" at bounding box center [406, 37] width 29 height 6
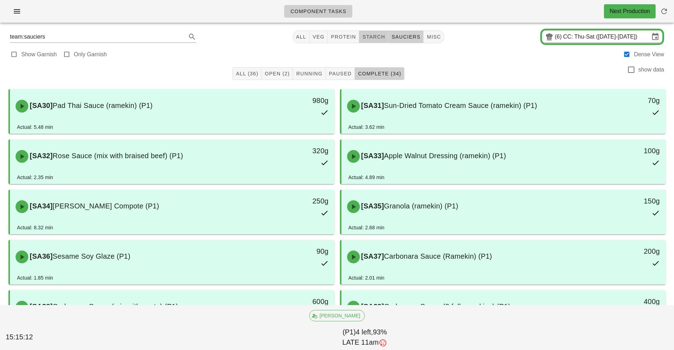
click at [373, 39] on span "starch" at bounding box center [373, 37] width 23 height 6
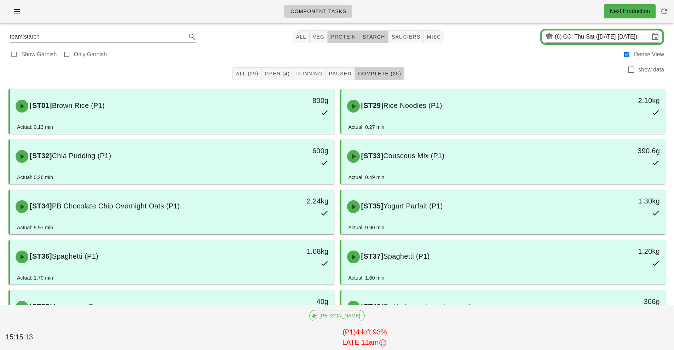
click at [343, 36] on span "protein" at bounding box center [343, 37] width 25 height 6
type input "team:protein"
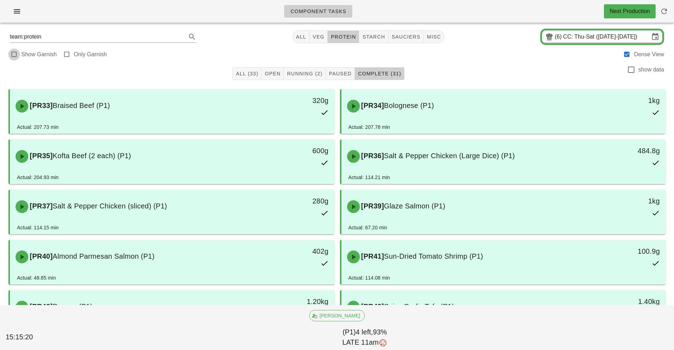
click at [12, 54] on div at bounding box center [14, 55] width 10 height 10
checkbox input "true"
click at [238, 74] on span "All (34)" at bounding box center [242, 74] width 23 height 6
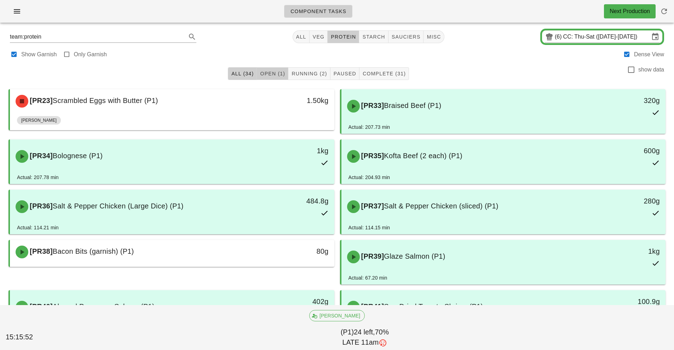
click at [268, 78] on button "Open (1)" at bounding box center [273, 73] width 32 height 13
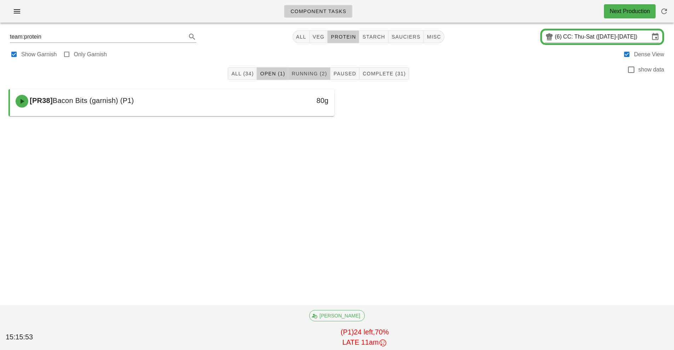
click at [303, 74] on span "Running (2)" at bounding box center [309, 74] width 36 height 6
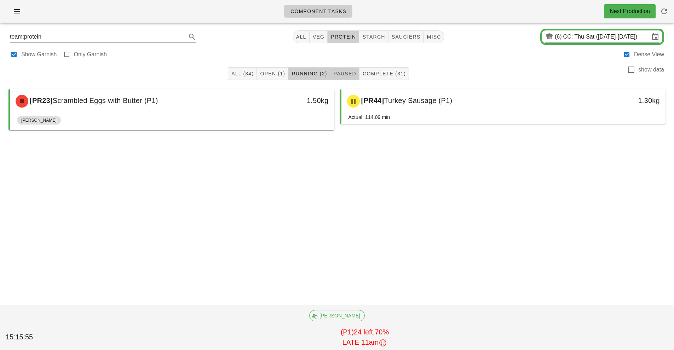
click at [344, 74] on span "Paused" at bounding box center [345, 74] width 23 height 6
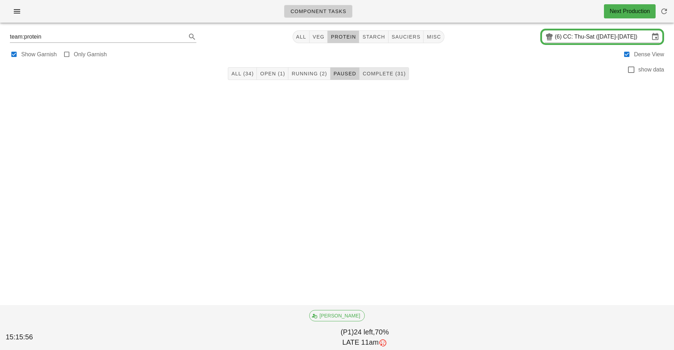
click at [384, 74] on span "Complete (31)" at bounding box center [385, 74] width 44 height 6
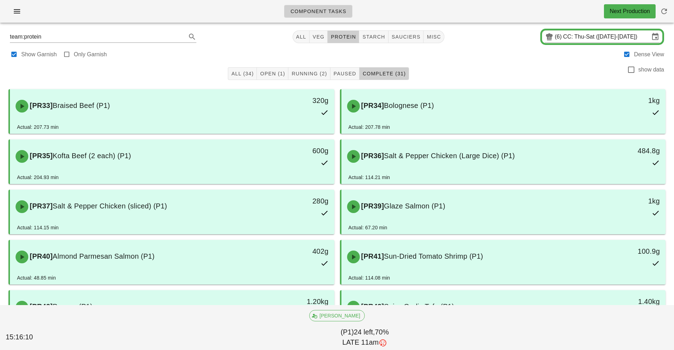
click at [496, 69] on div "All (34) Open (1) Running (2) Paused Complete (31) show data" at bounding box center [337, 73] width 666 height 23
click at [267, 74] on span "Open (1)" at bounding box center [272, 74] width 25 height 6
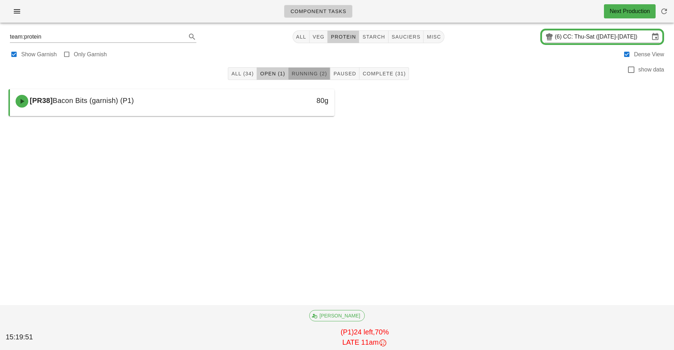
click at [315, 70] on button "Running (2)" at bounding box center [310, 73] width 42 height 13
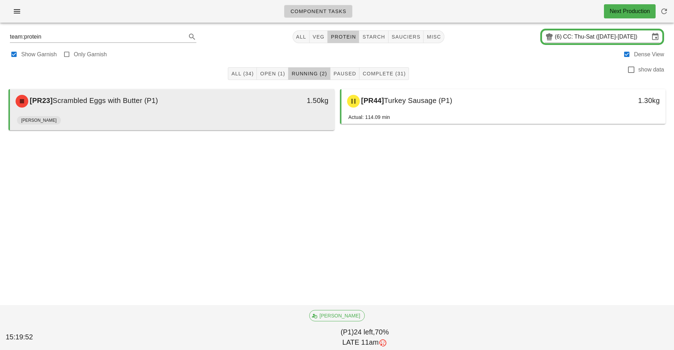
click at [261, 103] on div "1.50kg" at bounding box center [293, 100] width 72 height 11
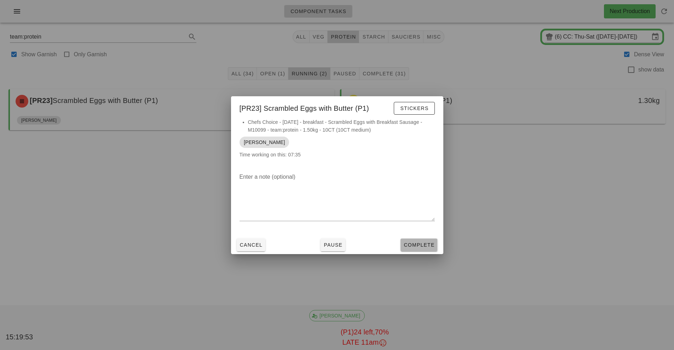
click at [430, 239] on button "Complete" at bounding box center [419, 245] width 37 height 13
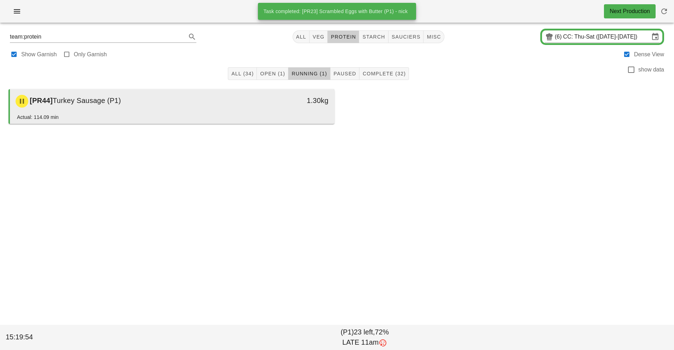
click at [265, 98] on div "1.30kg" at bounding box center [293, 100] width 72 height 11
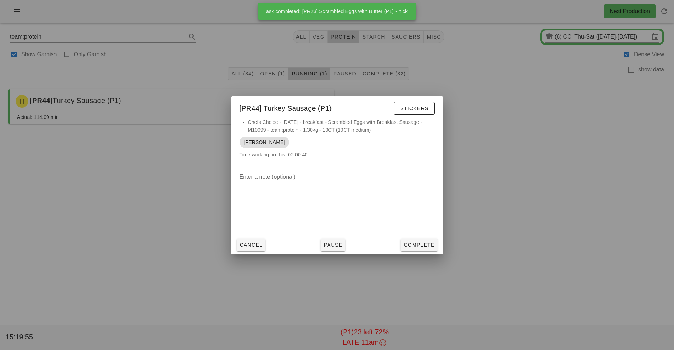
click at [164, 230] on div at bounding box center [337, 175] width 674 height 350
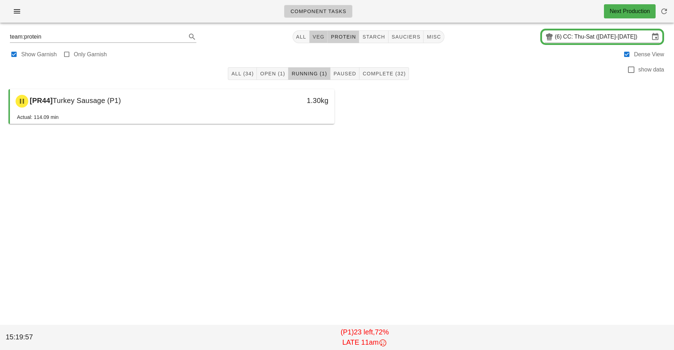
click at [317, 36] on span "veg" at bounding box center [319, 37] width 12 height 6
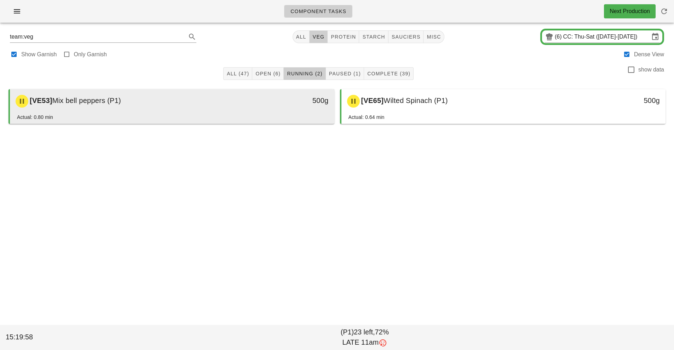
click at [258, 107] on div "500g" at bounding box center [292, 101] width 80 height 21
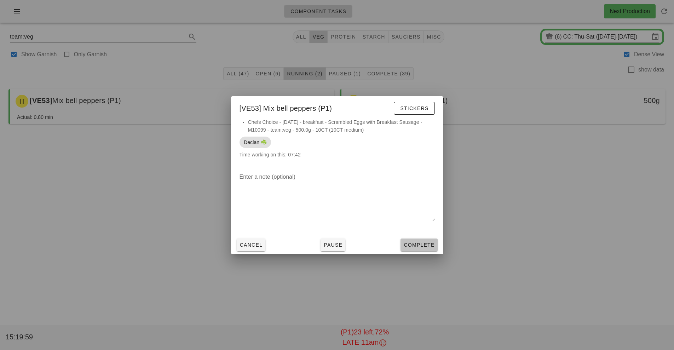
click at [437, 241] on button "Complete" at bounding box center [419, 245] width 37 height 13
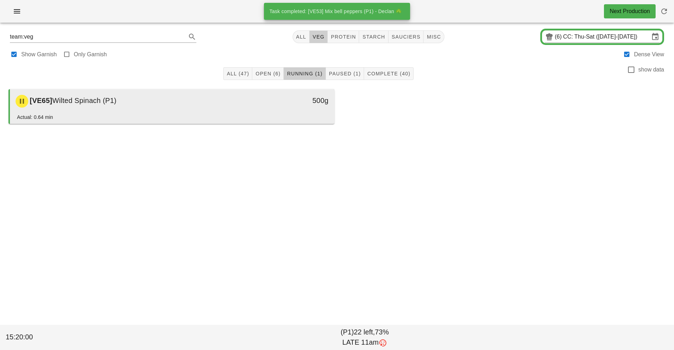
click at [270, 98] on div "500g" at bounding box center [293, 100] width 72 height 11
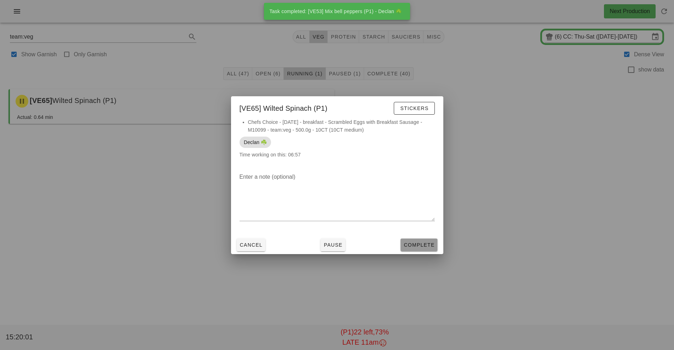
click at [427, 244] on span "Complete" at bounding box center [419, 245] width 31 height 6
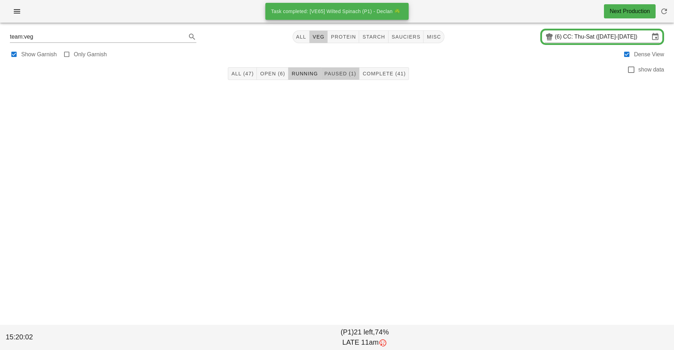
click at [340, 69] on button "Paused (1)" at bounding box center [340, 73] width 38 height 13
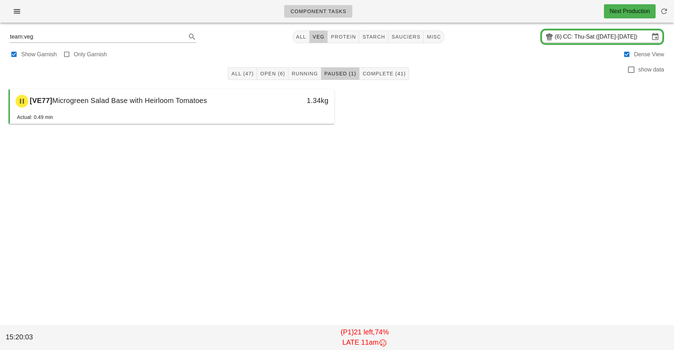
click at [401, 221] on div "Component Tasks Next Production team:veg All veg protein starch sauciers misc (…" at bounding box center [337, 175] width 674 height 350
click at [394, 69] on button "Complete (41)" at bounding box center [385, 73] width 50 height 13
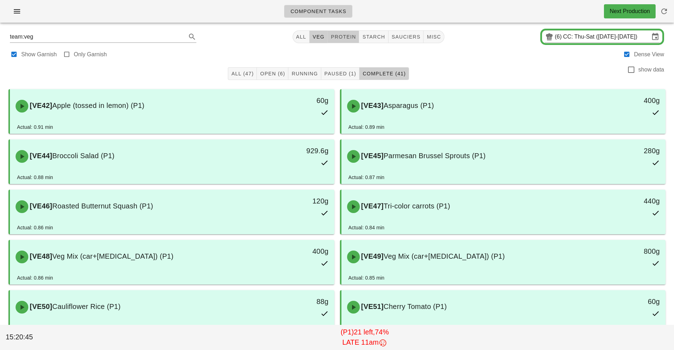
click at [341, 36] on span "protein" at bounding box center [343, 37] width 25 height 6
type input "team:protein"
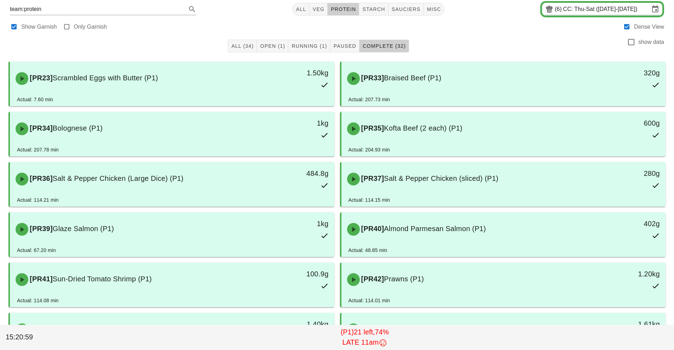
scroll to position [31, 0]
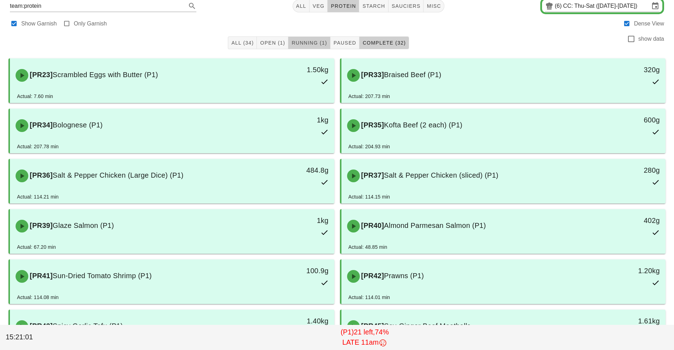
click at [295, 43] on span "Running (1)" at bounding box center [309, 43] width 36 height 6
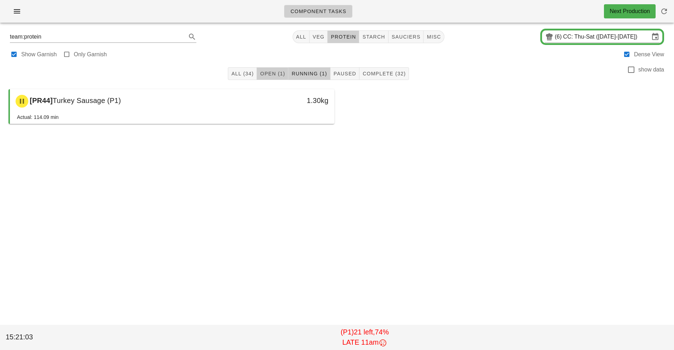
click at [271, 73] on span "Open (1)" at bounding box center [272, 74] width 25 height 6
click at [249, 73] on span "All (34)" at bounding box center [242, 74] width 23 height 6
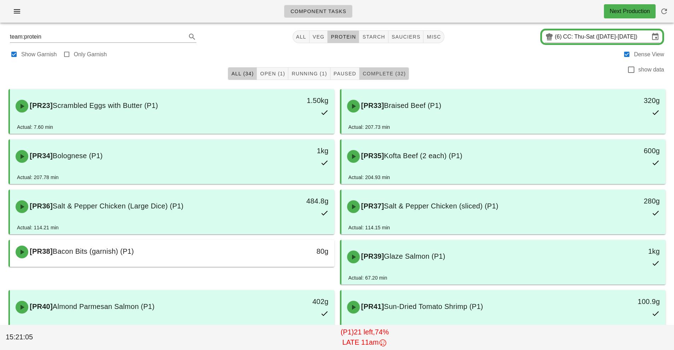
click at [390, 74] on span "Complete (32)" at bounding box center [385, 74] width 44 height 6
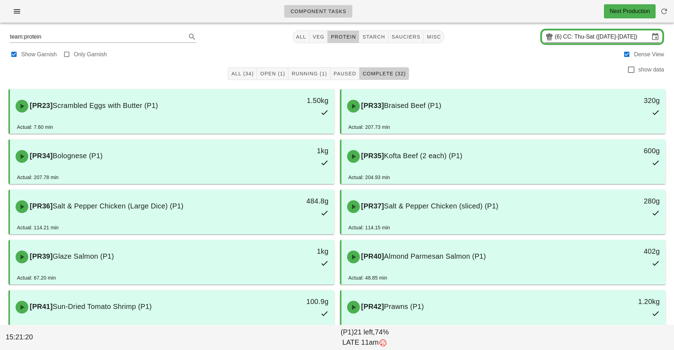
click at [596, 32] on input "CC: Thu-Sat (Sep 25-Sep 27)" at bounding box center [607, 36] width 86 height 11
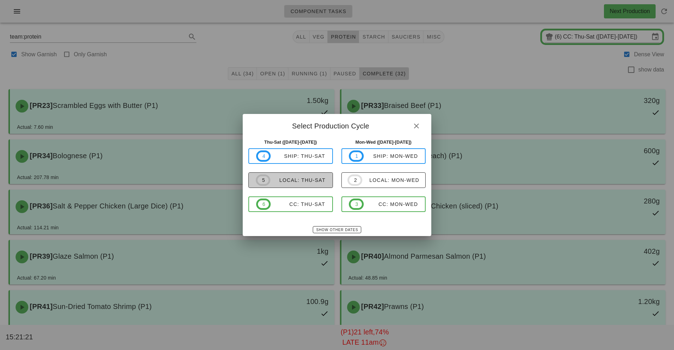
click at [315, 175] on span "5 local: Thu-Sat" at bounding box center [291, 180] width 70 height 11
type input "local: Thu-Sat ([DATE]-[DATE])"
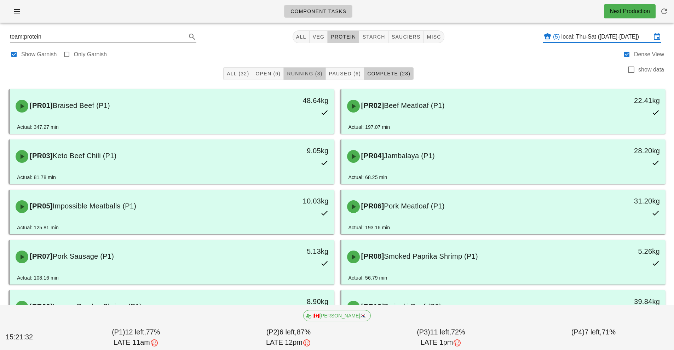
click at [308, 73] on span "Running (3)" at bounding box center [305, 74] width 36 height 6
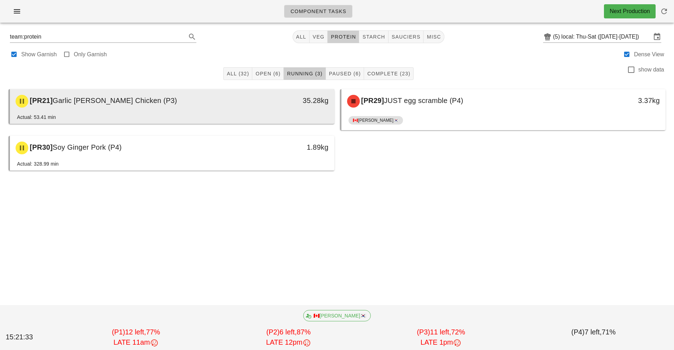
click at [301, 106] on div "35.28kg" at bounding box center [292, 101] width 80 height 21
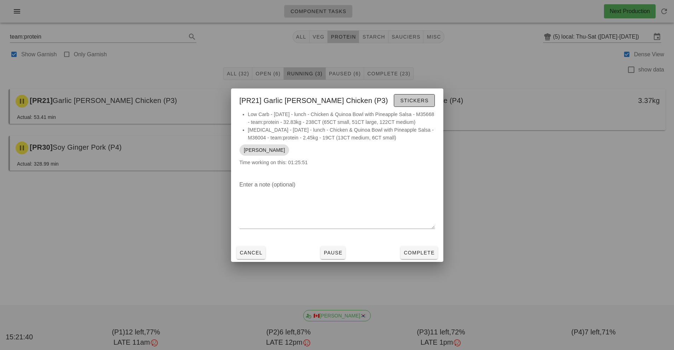
click at [423, 98] on span "Stickers" at bounding box center [414, 101] width 29 height 6
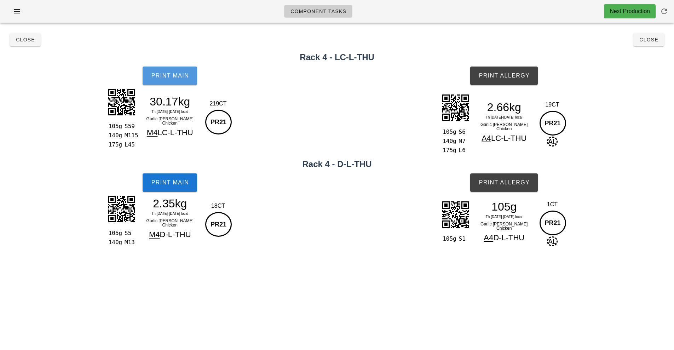
click at [181, 79] on button "Print Main" at bounding box center [170, 76] width 55 height 18
click at [496, 241] on div "A4 D-L-THU" at bounding box center [505, 238] width 62 height 12
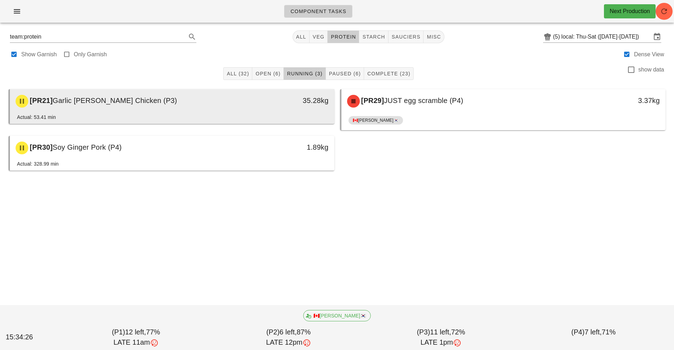
click at [239, 104] on div "[PR21] Garlic Rosemary Chicken (P3)" at bounding box center [131, 101] width 241 height 21
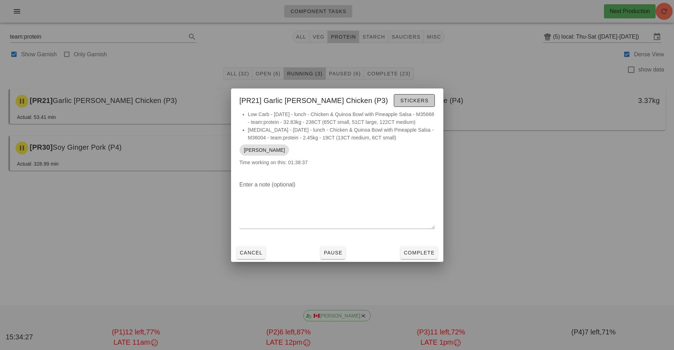
click at [409, 98] on span "Stickers" at bounding box center [414, 101] width 29 height 6
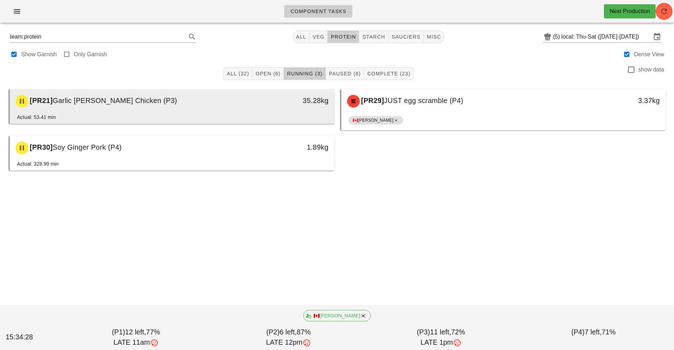
click at [289, 108] on div "35.28kg" at bounding box center [292, 101] width 80 height 21
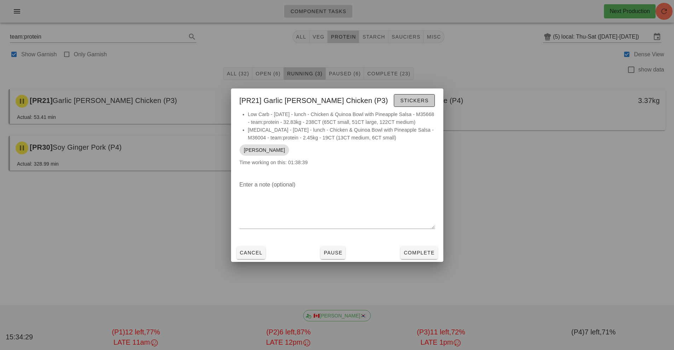
click at [422, 98] on span "Stickers" at bounding box center [414, 101] width 29 height 6
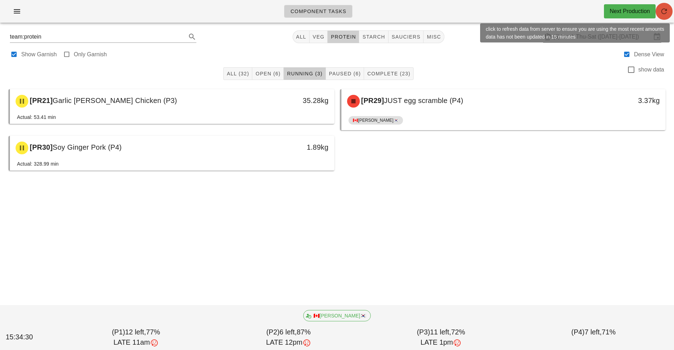
click at [669, 18] on button "button" at bounding box center [664, 11] width 17 height 17
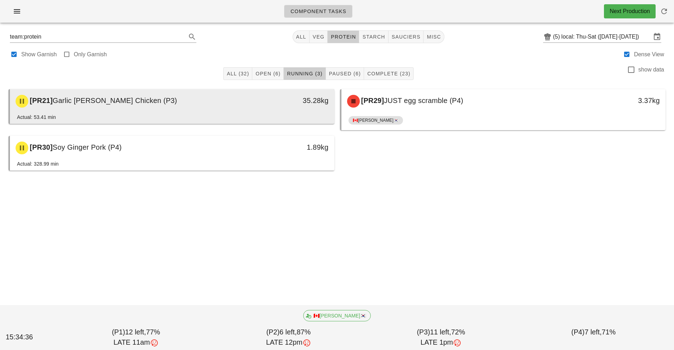
click at [229, 101] on div "[PR21] Garlic [PERSON_NAME] Chicken (P3)" at bounding box center [131, 101] width 241 height 21
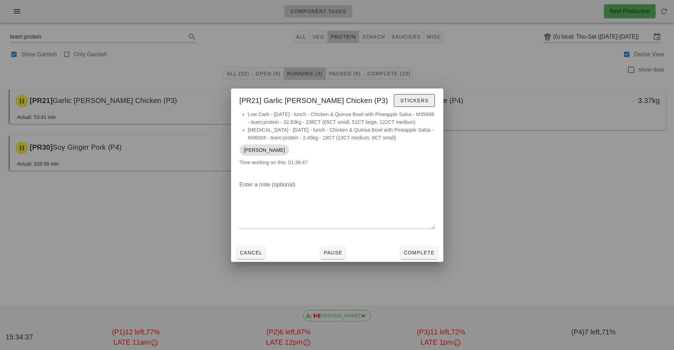
click at [419, 98] on span "Stickers" at bounding box center [414, 101] width 29 height 6
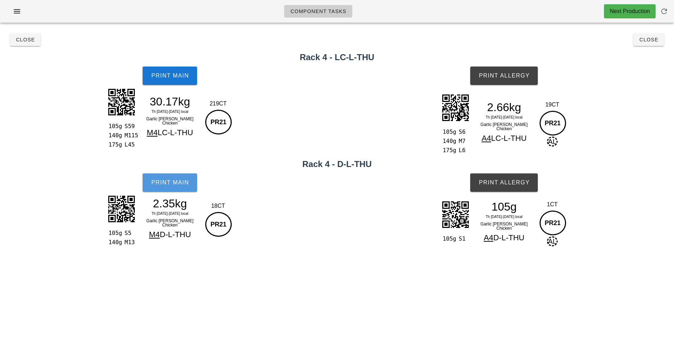
click at [184, 182] on span "Print Main" at bounding box center [170, 183] width 38 height 6
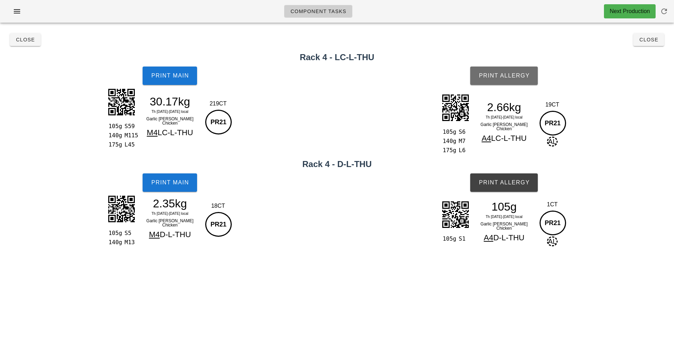
click at [505, 79] on button "Print Allergy" at bounding box center [505, 76] width 68 height 18
click at [519, 79] on button "Print Allergy" at bounding box center [505, 76] width 68 height 18
click at [669, 17] on button "button" at bounding box center [664, 11] width 17 height 17
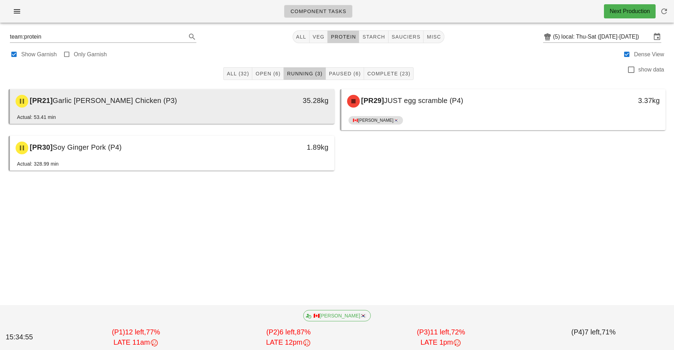
click at [240, 101] on div "[PR21] Garlic Rosemary Chicken (P3)" at bounding box center [131, 101] width 241 height 21
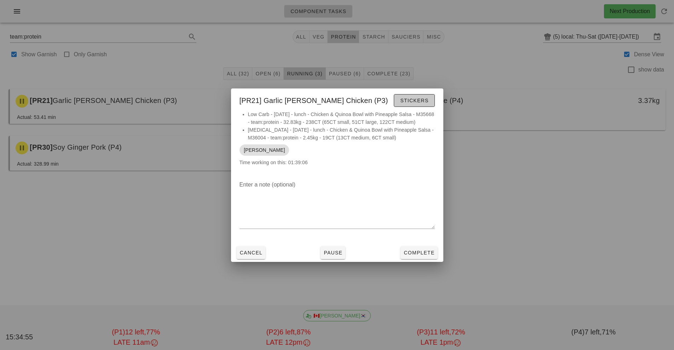
click at [420, 98] on span "Stickers" at bounding box center [414, 101] width 29 height 6
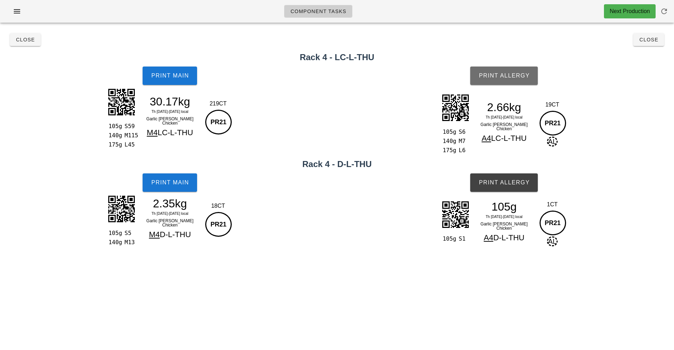
click at [523, 70] on button "Print Allergy" at bounding box center [505, 76] width 68 height 18
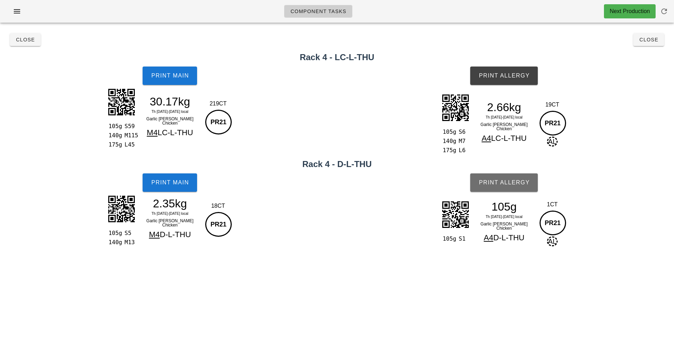
click at [517, 192] on button "Print Allergy" at bounding box center [505, 182] width 68 height 18
click at [647, 41] on span "Close" at bounding box center [648, 40] width 19 height 6
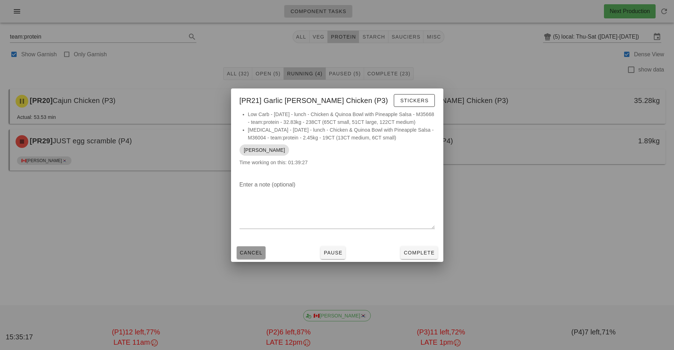
click at [255, 256] on span "Cancel" at bounding box center [251, 253] width 23 height 6
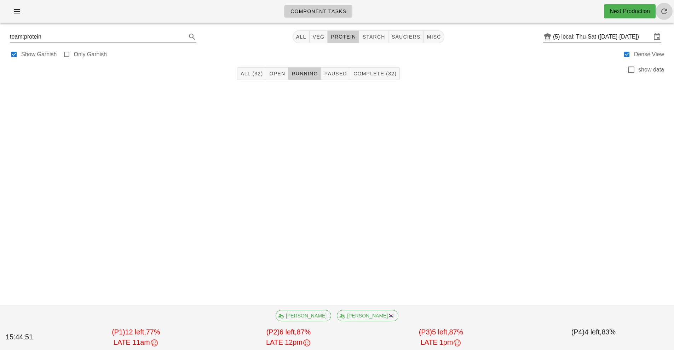
click at [656, 9] on span "button" at bounding box center [664, 11] width 17 height 8
click at [342, 38] on span "protein" at bounding box center [343, 37] width 25 height 6
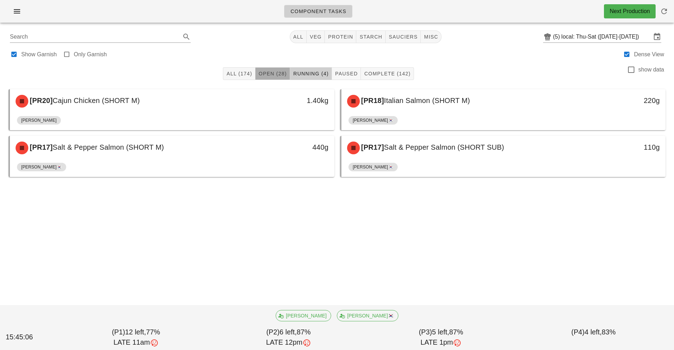
click at [279, 80] on button "Open (28)" at bounding box center [273, 73] width 35 height 13
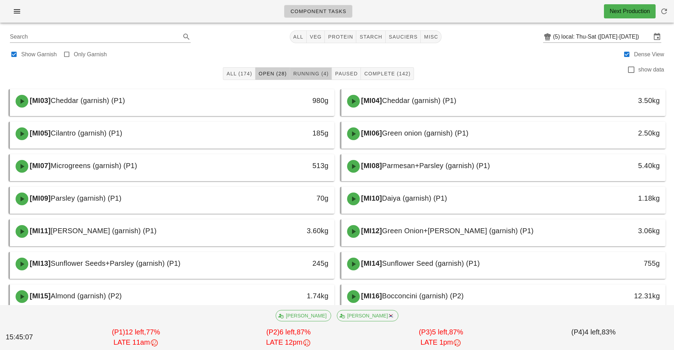
click at [312, 80] on button "Running (4)" at bounding box center [311, 73] width 42 height 13
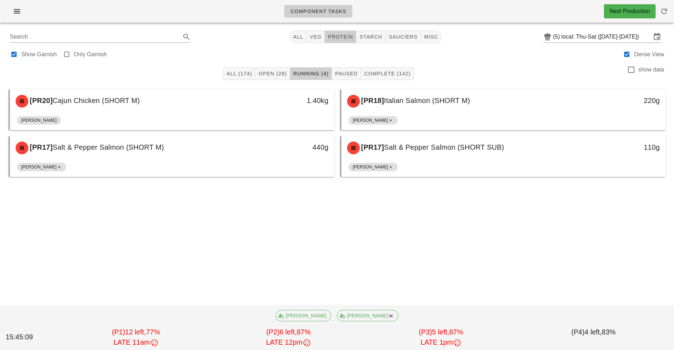
click at [345, 41] on button "protein" at bounding box center [341, 36] width 32 height 13
type input "team:protein"
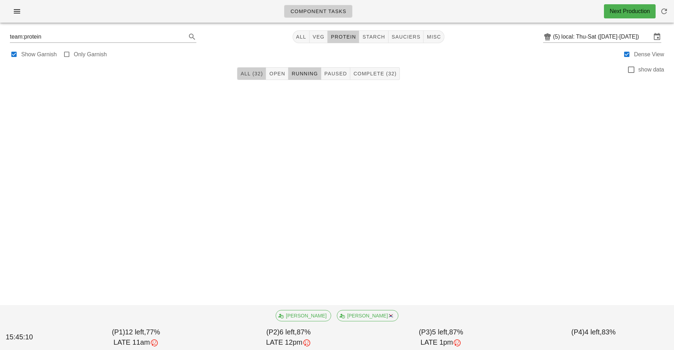
click at [246, 79] on button "All (32)" at bounding box center [251, 73] width 29 height 13
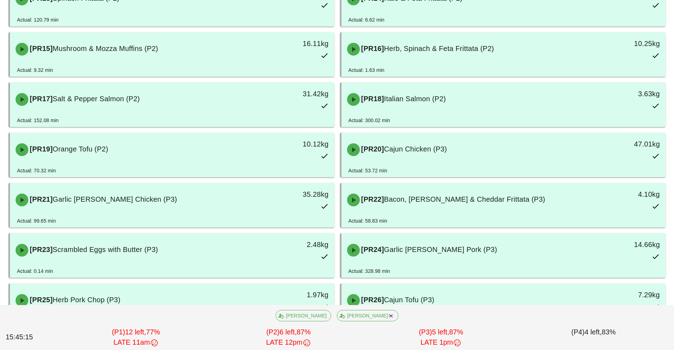
scroll to position [406, 0]
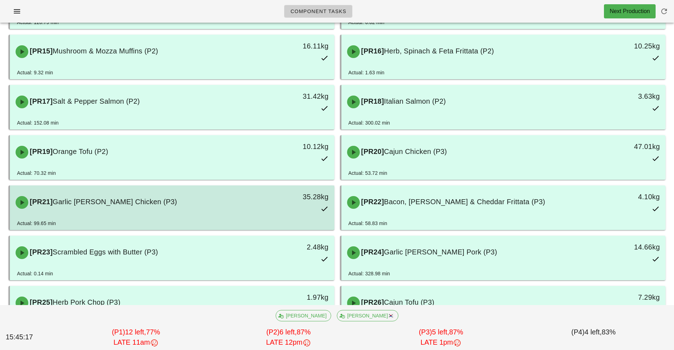
click at [271, 220] on div "Actual: 99.65 min" at bounding box center [172, 225] width 311 height 11
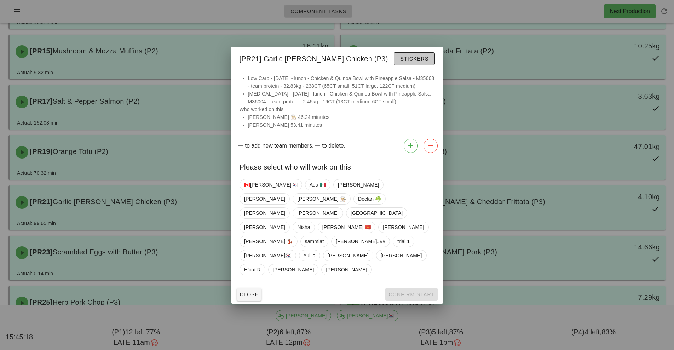
click at [421, 65] on button "Stickers" at bounding box center [414, 58] width 41 height 13
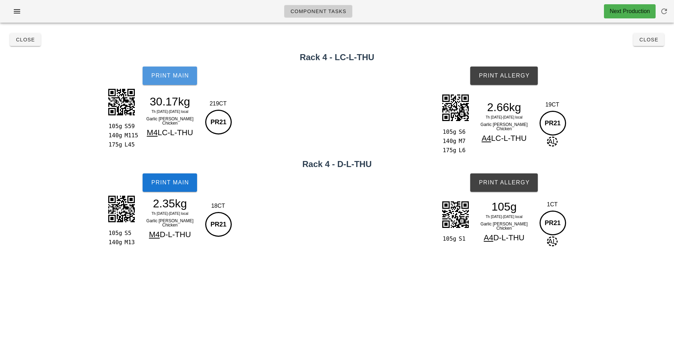
click at [179, 78] on span "Print Main" at bounding box center [170, 76] width 38 height 6
click at [635, 39] on button "Close" at bounding box center [649, 39] width 31 height 13
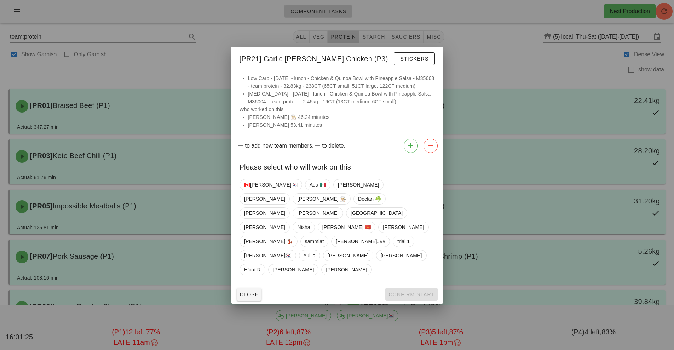
click at [480, 64] on div at bounding box center [337, 175] width 674 height 350
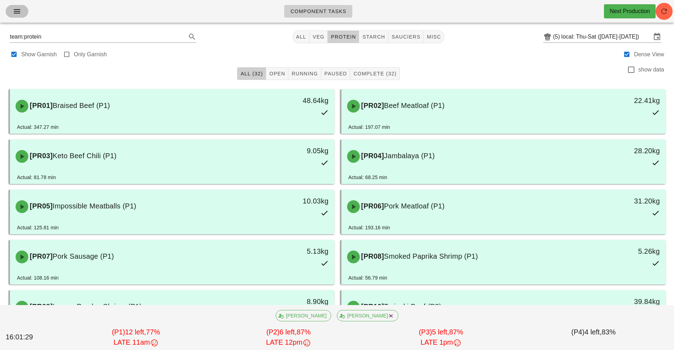
click at [12, 13] on span "button" at bounding box center [16, 11] width 11 height 8
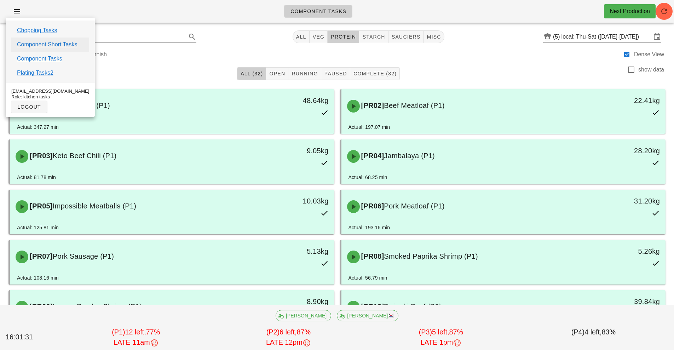
click at [73, 45] on link "Component Short Tasks" at bounding box center [47, 44] width 60 height 8
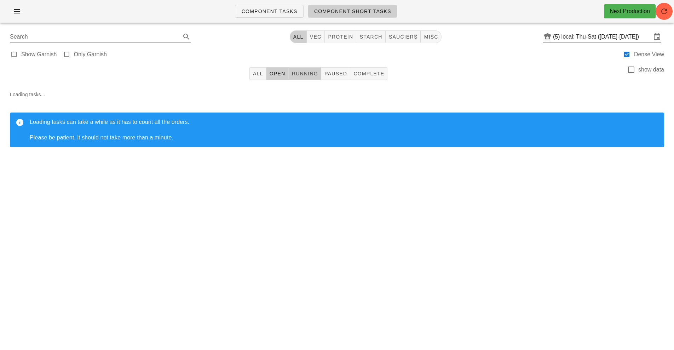
click at [304, 74] on span "Running" at bounding box center [305, 74] width 27 height 6
click at [281, 71] on span "Open" at bounding box center [277, 74] width 16 height 6
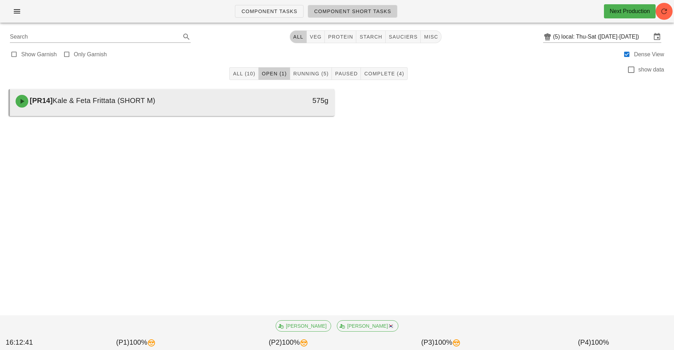
click at [237, 102] on div "[PR14] Kale & Feta Frittata (SHORT M)" at bounding box center [131, 101] width 241 height 21
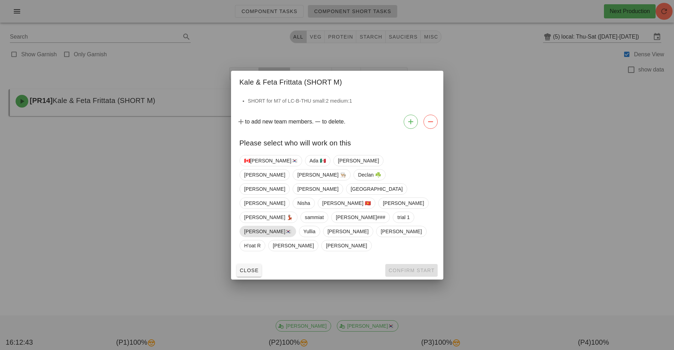
click at [292, 226] on span "[PERSON_NAME]🇰🇷" at bounding box center [267, 231] width 47 height 11
click at [260, 166] on span "🇨🇦[PERSON_NAME]🇰🇷" at bounding box center [270, 160] width 53 height 11
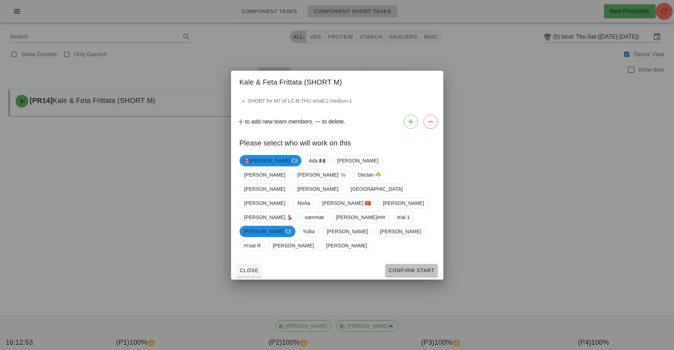
click at [410, 268] on span "Confirm Start" at bounding box center [411, 271] width 46 height 6
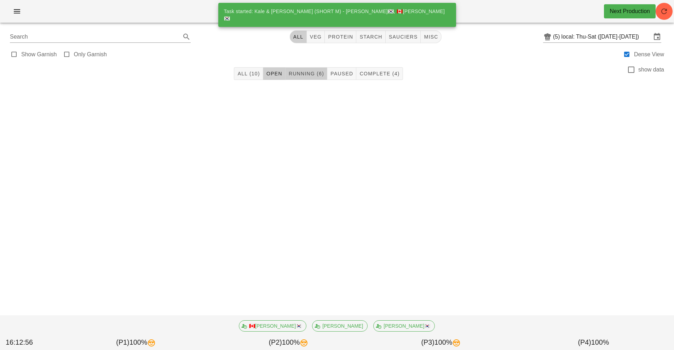
click at [309, 71] on span "Running (6)" at bounding box center [307, 74] width 36 height 6
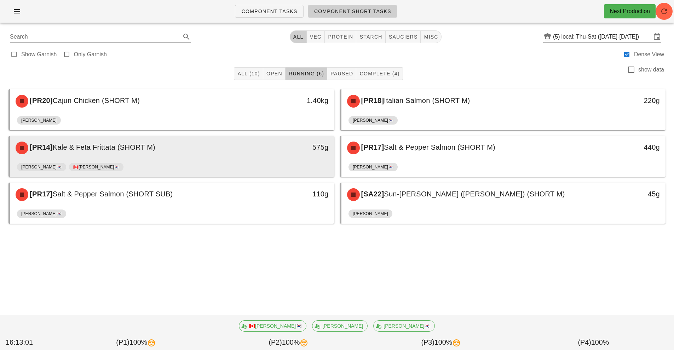
click at [231, 156] on div "[PR14] Kale & Feta Frittata (SHORT M)" at bounding box center [131, 147] width 241 height 21
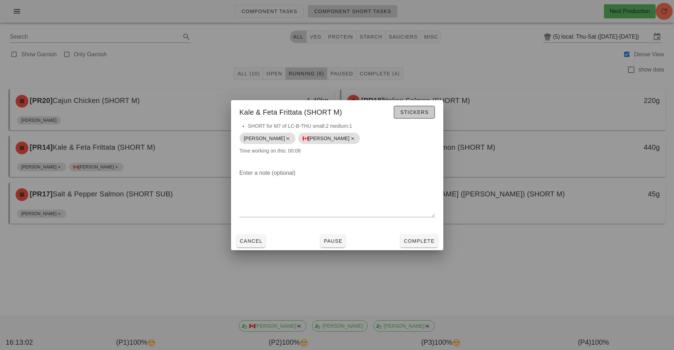
click at [416, 117] on button "Stickers" at bounding box center [414, 112] width 41 height 13
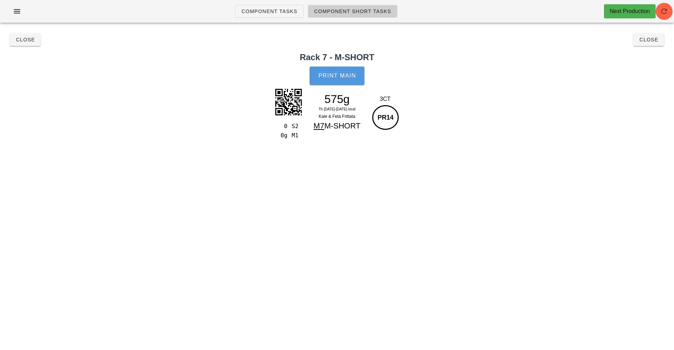
click at [347, 76] on span "Print Main" at bounding box center [337, 76] width 38 height 6
click at [19, 44] on button "Close" at bounding box center [25, 39] width 31 height 13
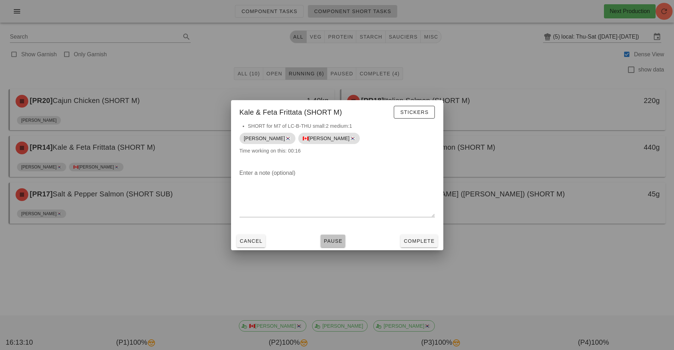
click at [331, 241] on span "Pause" at bounding box center [333, 241] width 19 height 6
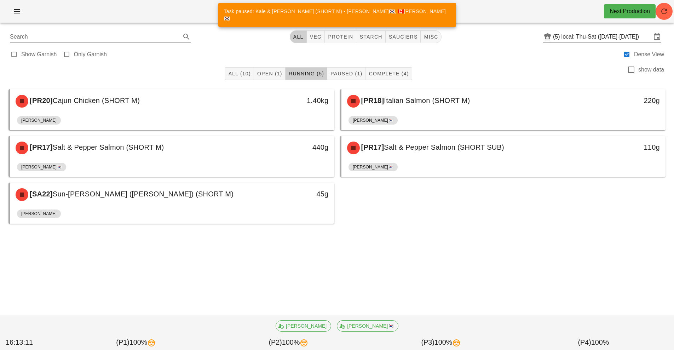
click at [472, 152] on div "[PR17] Salt & Pepper Salmon (SHORT SUB)" at bounding box center [463, 147] width 241 height 21
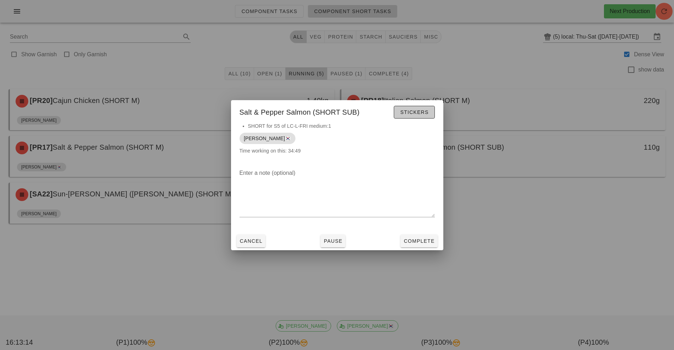
click at [417, 113] on span "Stickers" at bounding box center [414, 112] width 29 height 6
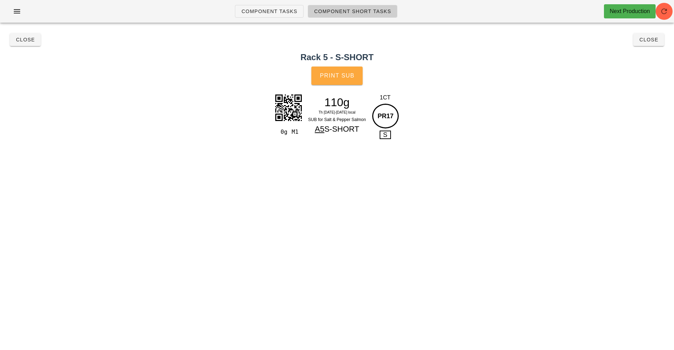
click at [346, 80] on button "Print Sub" at bounding box center [338, 76] width 52 height 18
click at [24, 40] on span "Close" at bounding box center [25, 40] width 19 height 6
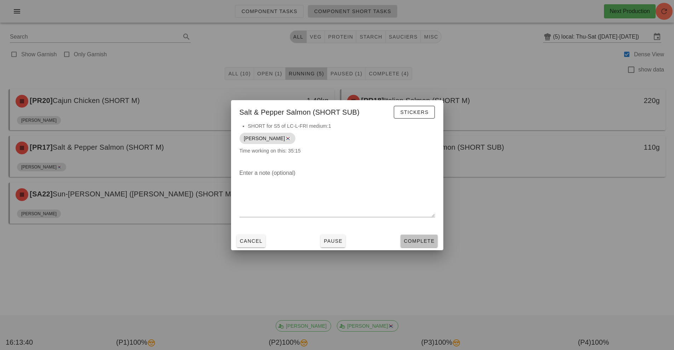
click at [422, 245] on button "Complete" at bounding box center [419, 241] width 37 height 13
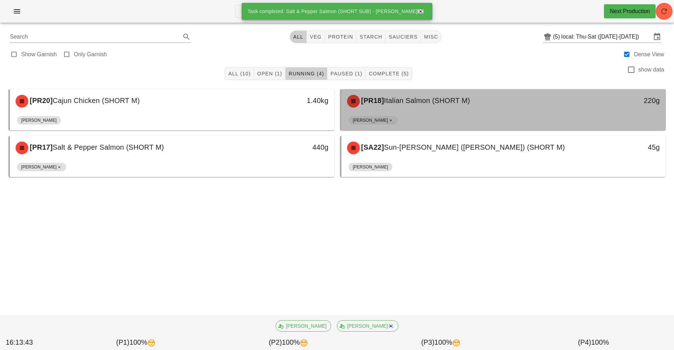
click at [463, 111] on div "[PR18] Italian Salmon (SHORT M)" at bounding box center [463, 101] width 241 height 21
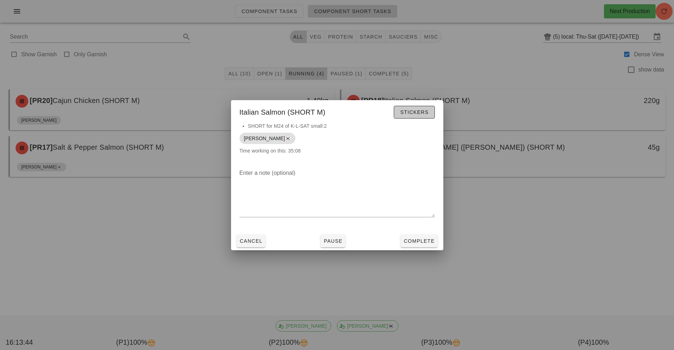
click at [425, 116] on button "Stickers" at bounding box center [414, 112] width 41 height 13
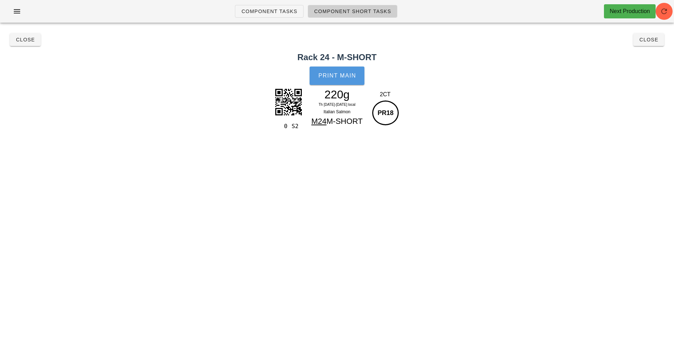
click at [347, 81] on button "Print Main" at bounding box center [337, 76] width 55 height 18
click at [25, 45] on button "Close" at bounding box center [25, 39] width 31 height 13
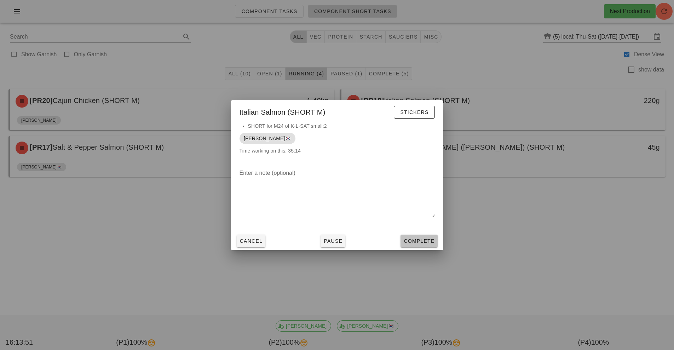
click at [422, 235] on button "Complete" at bounding box center [419, 241] width 37 height 13
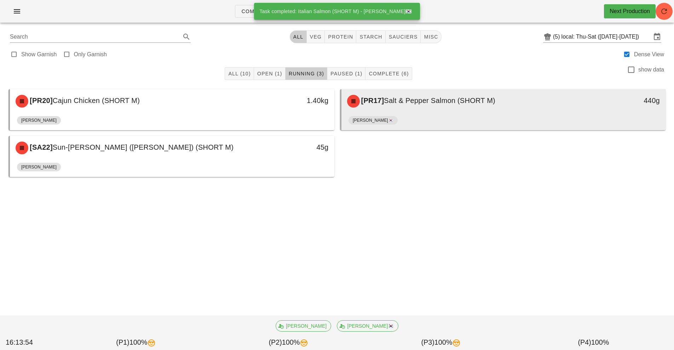
click at [476, 110] on div "[PR17] Salt & Pepper Salmon (SHORT M)" at bounding box center [463, 101] width 241 height 21
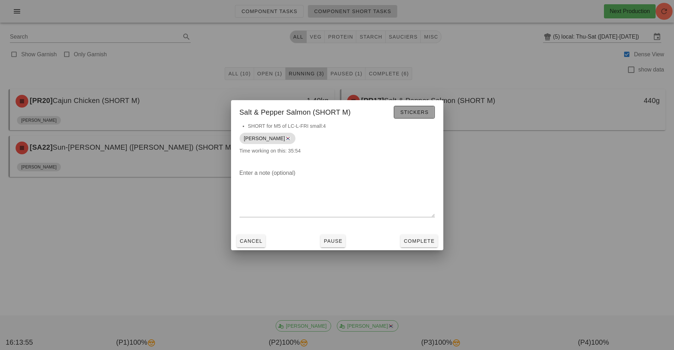
click at [423, 112] on span "Stickers" at bounding box center [414, 112] width 29 height 6
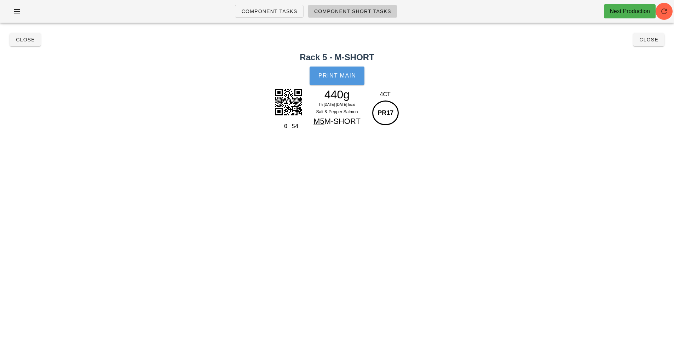
click at [346, 76] on span "Print Main" at bounding box center [337, 76] width 38 height 6
click at [19, 38] on span "Close" at bounding box center [25, 40] width 19 height 6
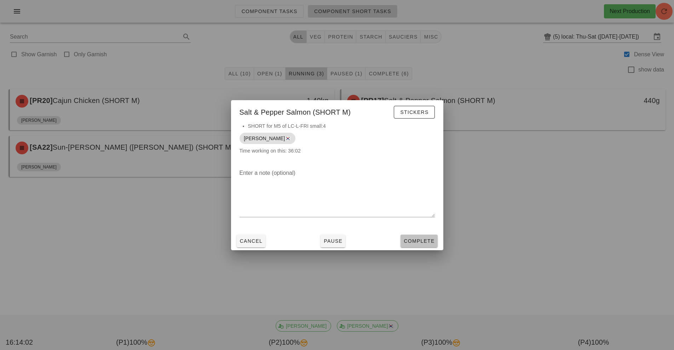
click at [429, 238] on span "Complete" at bounding box center [419, 241] width 31 height 6
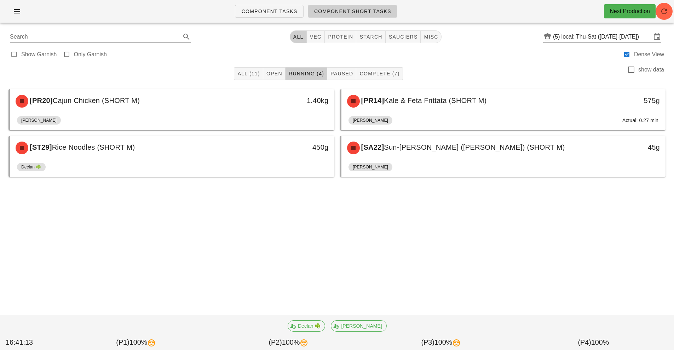
click at [569, 293] on div "Component Tasks Component Short Tasks Next Production Search All veg protein st…" at bounding box center [337, 175] width 674 height 350
click at [582, 290] on div "Component Tasks Component Short Tasks Next Production Search All veg protein st…" at bounding box center [337, 175] width 674 height 350
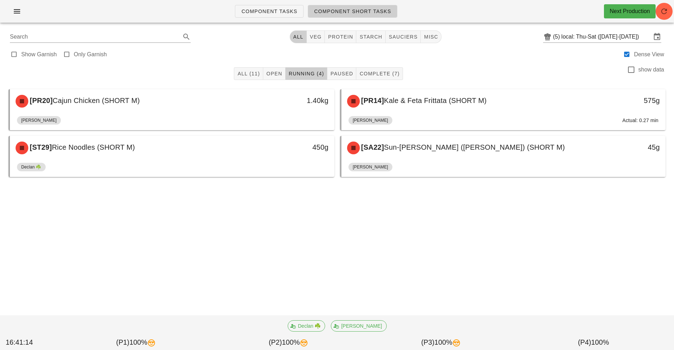
click at [582, 290] on div "Component Tasks Component Short Tasks Next Production Search All veg protein st…" at bounding box center [337, 175] width 674 height 350
click at [604, 278] on div "Component Tasks Component Short Tasks Next Production Search All veg protein st…" at bounding box center [337, 175] width 674 height 350
click at [616, 281] on div "Component Tasks Component Short Tasks Next Production Search All veg protein st…" at bounding box center [337, 175] width 674 height 350
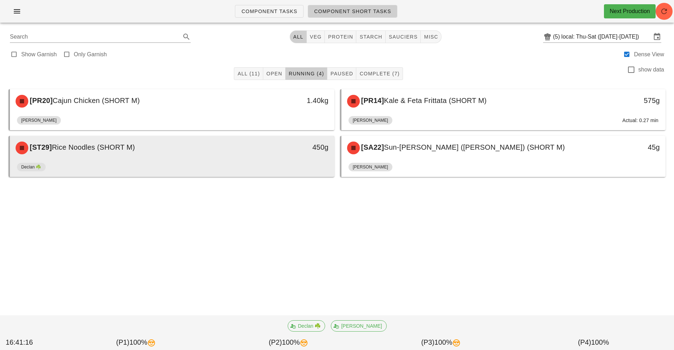
click at [261, 167] on div "Declan ☘️" at bounding box center [172, 168] width 311 height 17
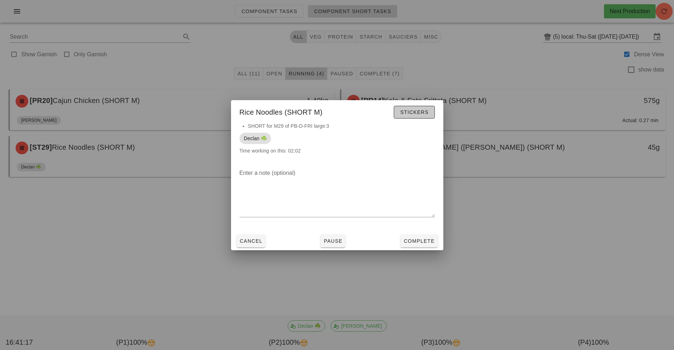
click at [422, 112] on span "Stickers" at bounding box center [414, 112] width 29 height 6
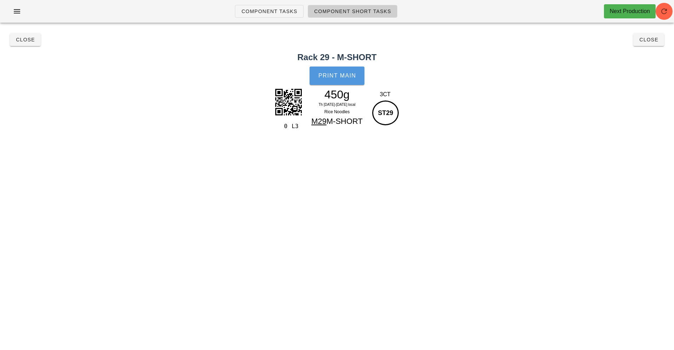
click at [346, 74] on span "Print Main" at bounding box center [337, 76] width 38 height 6
click at [651, 39] on span "Close" at bounding box center [648, 40] width 19 height 6
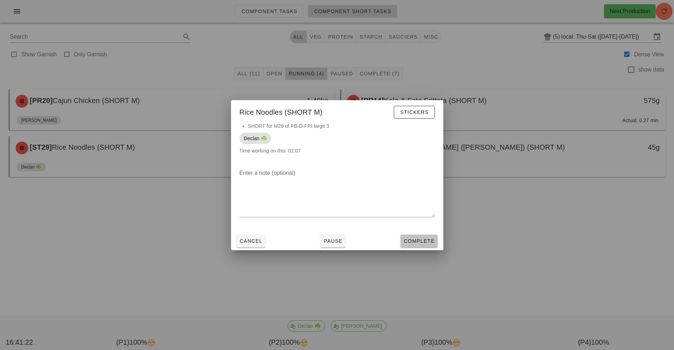
click at [428, 241] on span "Complete" at bounding box center [419, 241] width 31 height 6
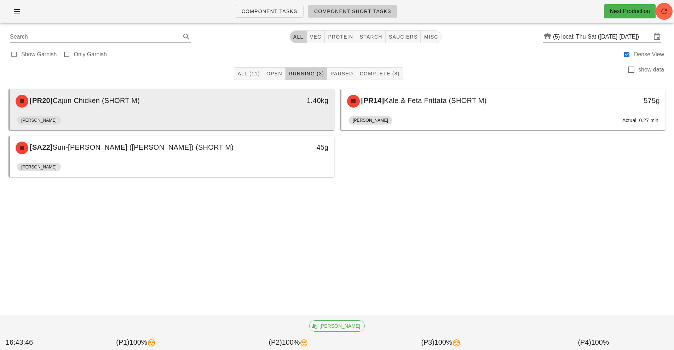
click at [102, 106] on div "[PR20] Cajun Chicken (SHORT M)" at bounding box center [131, 101] width 241 height 21
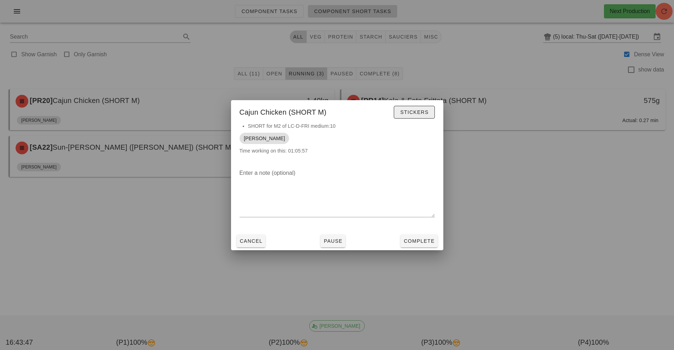
click at [417, 107] on button "Stickers" at bounding box center [414, 112] width 41 height 13
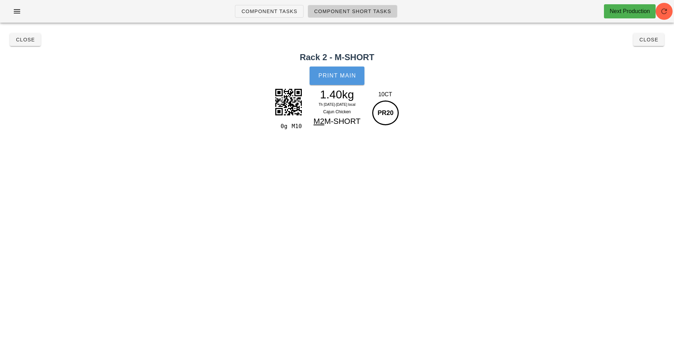
click at [329, 71] on button "Print Main" at bounding box center [337, 76] width 55 height 18
click at [647, 35] on button "Close" at bounding box center [649, 39] width 31 height 13
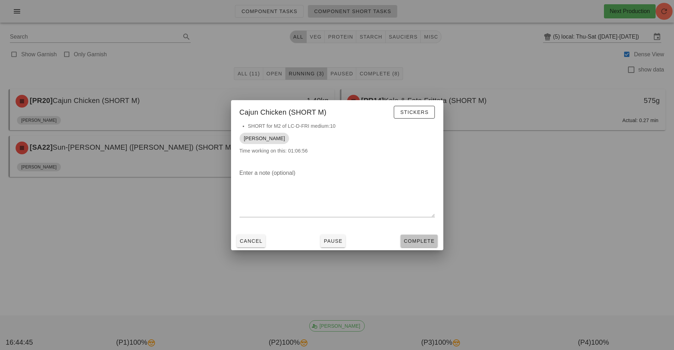
click at [419, 235] on button "Complete" at bounding box center [419, 241] width 37 height 13
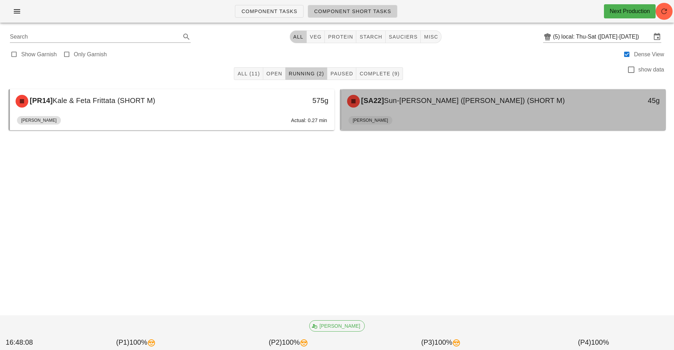
click at [461, 108] on div "[SA22] [PERSON_NAME] ([PERSON_NAME]) (SHORT M)" at bounding box center [463, 101] width 241 height 21
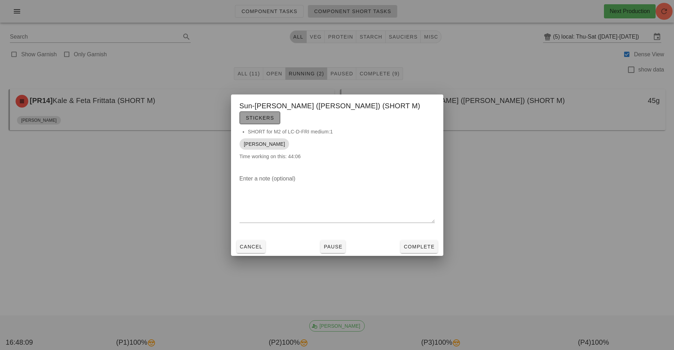
click at [280, 117] on button "Stickers" at bounding box center [260, 118] width 41 height 13
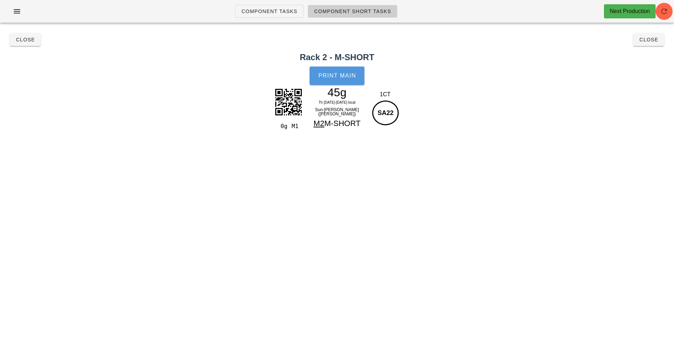
click at [347, 80] on button "Print Main" at bounding box center [337, 76] width 55 height 18
click at [646, 45] on button "Close" at bounding box center [649, 39] width 31 height 13
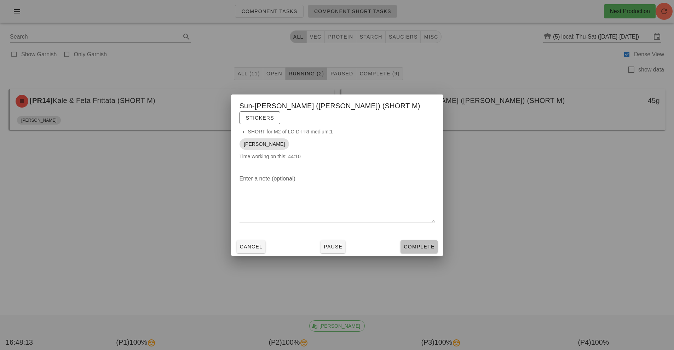
click at [420, 240] on button "Complete" at bounding box center [419, 246] width 37 height 13
